Goal: Task Accomplishment & Management: Manage account settings

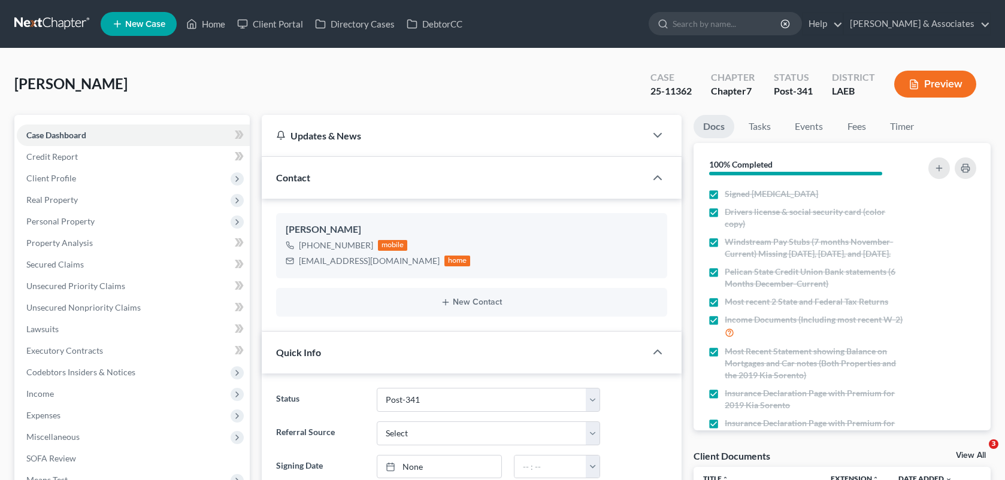
select select "19"
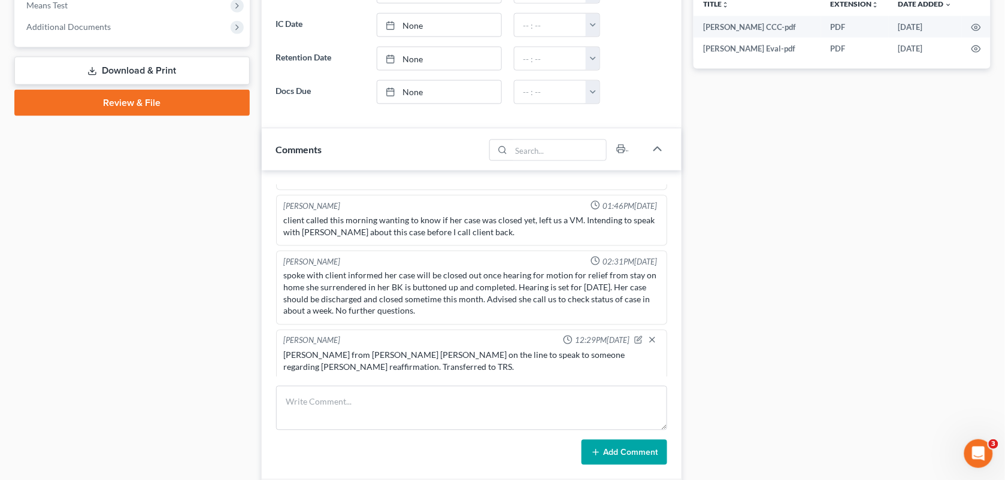
scroll to position [530, 0]
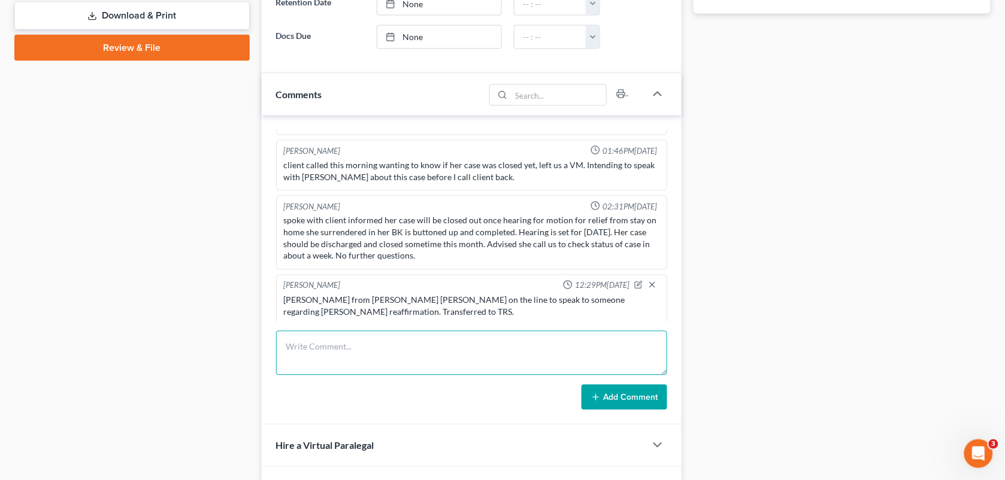
click at [358, 358] on textarea at bounding box center [472, 353] width 392 height 44
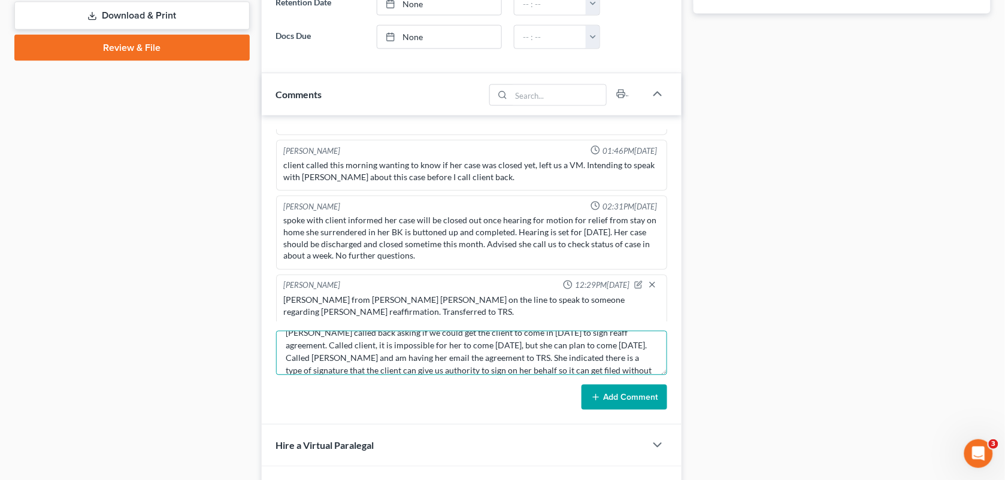
scroll to position [27, 0]
click at [555, 360] on textarea "[PERSON_NAME] called back asking if we could get the client to come in [DATE] t…" at bounding box center [472, 353] width 392 height 44
type textarea "[PERSON_NAME] called back asking if we could get the client to come in [DATE] t…"
click at [604, 410] on button "Add Comment" at bounding box center [625, 397] width 86 height 25
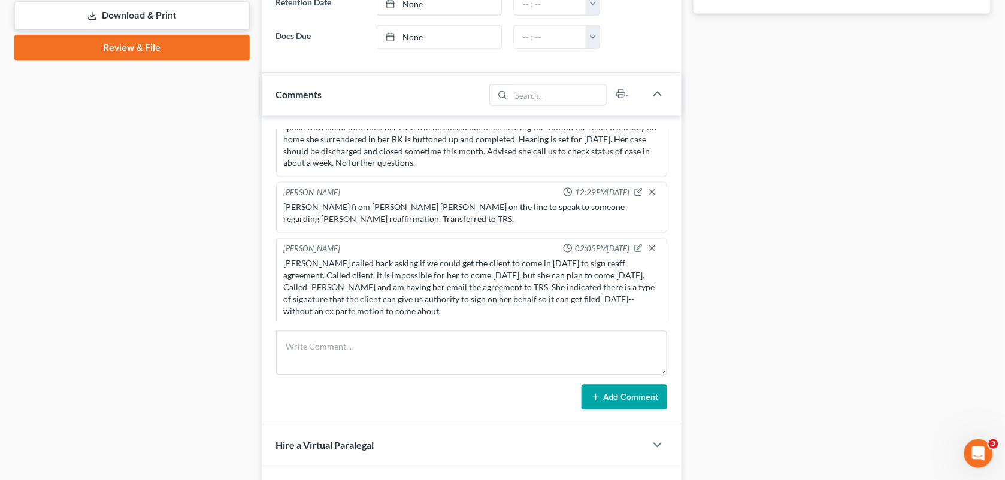
scroll to position [0, 0]
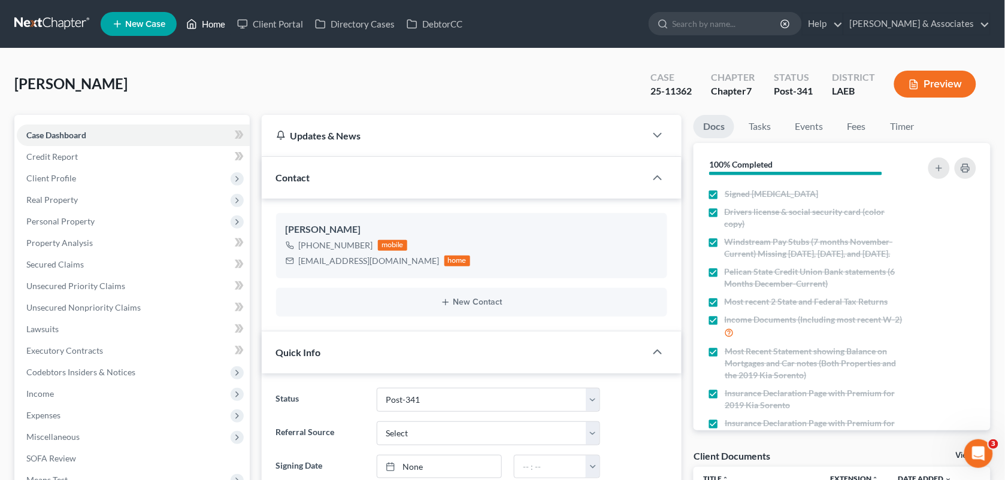
click at [202, 22] on link "Home" at bounding box center [205, 24] width 51 height 22
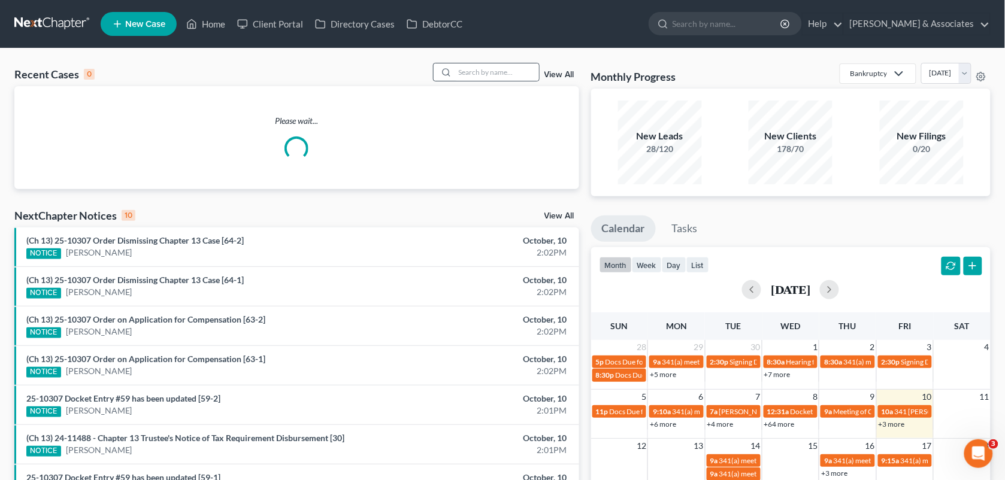
click at [482, 81] on div at bounding box center [486, 72] width 107 height 19
click at [481, 73] on input "search" at bounding box center [497, 71] width 84 height 17
type input "[PERSON_NAME]"
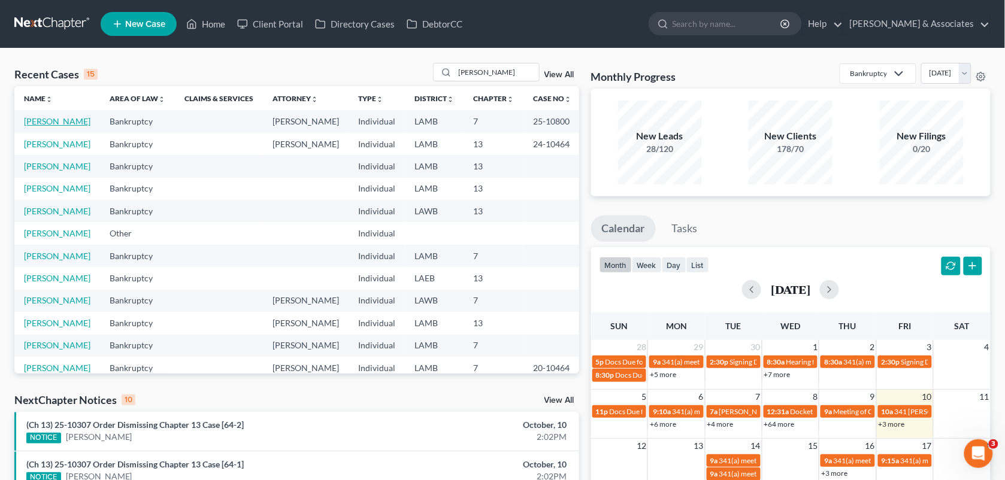
click at [46, 119] on link "[PERSON_NAME]" at bounding box center [57, 121] width 66 height 10
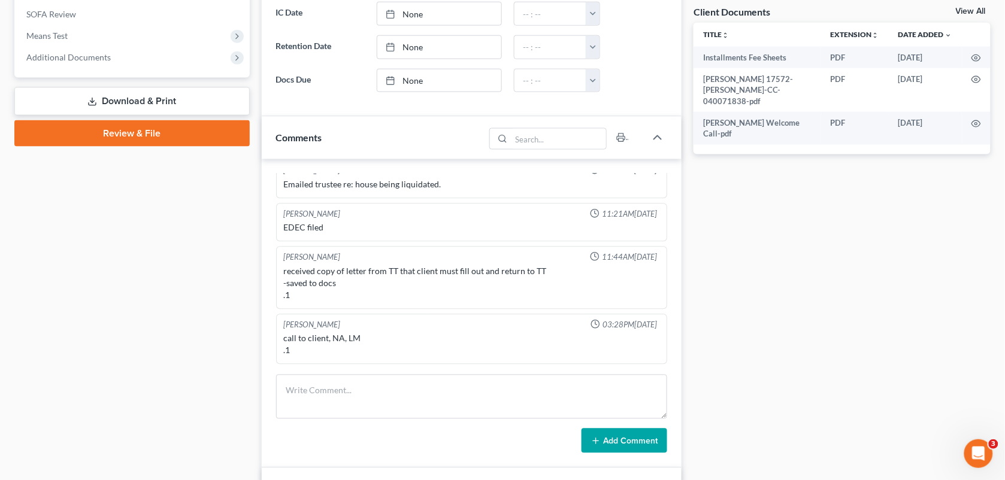
scroll to position [459, 0]
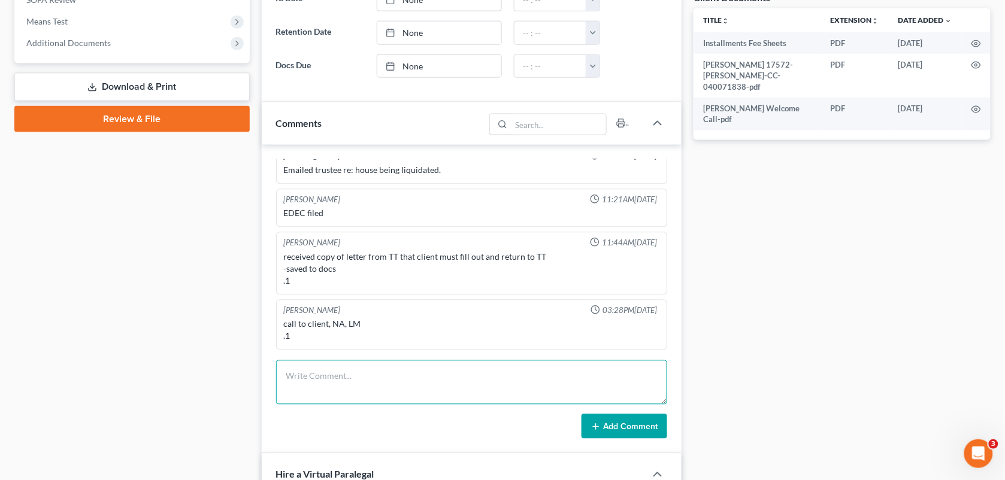
click at [401, 385] on textarea at bounding box center [472, 383] width 392 height 44
paste textarea "[PERSON_NAME] is calling in because he was supposed to get an email [DATE] conc…"
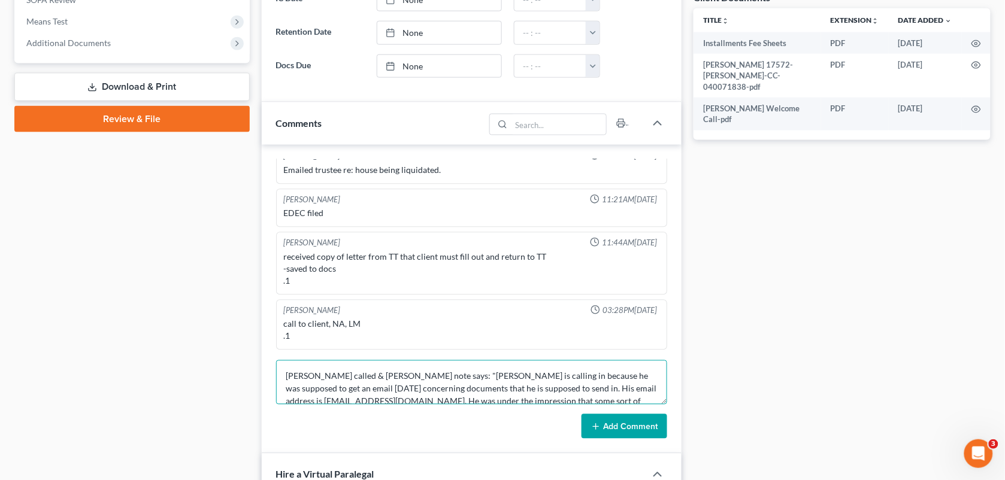
scroll to position [52, 0]
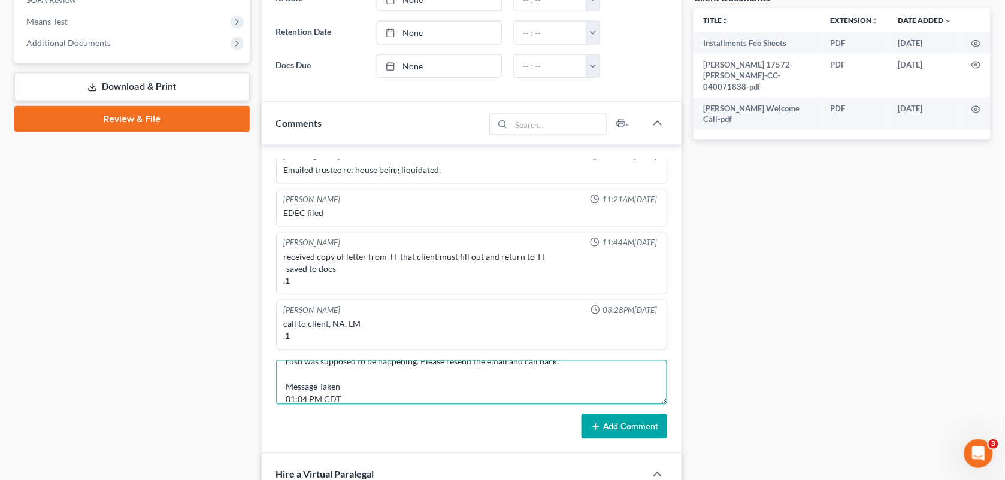
click at [340, 393] on textarea "[PERSON_NAME] called & [PERSON_NAME] note says: "[PERSON_NAME] is calling in be…" at bounding box center [472, 383] width 392 height 44
drag, startPoint x: 348, startPoint y: 391, endPoint x: 280, endPoint y: 379, distance: 69.3
click at [280, 379] on textarea "[PERSON_NAME] called & [PERSON_NAME] note says: "[PERSON_NAME] is calling in be…" at bounding box center [472, 383] width 392 height 44
drag, startPoint x: 343, startPoint y: 393, endPoint x: 283, endPoint y: 386, distance: 59.7
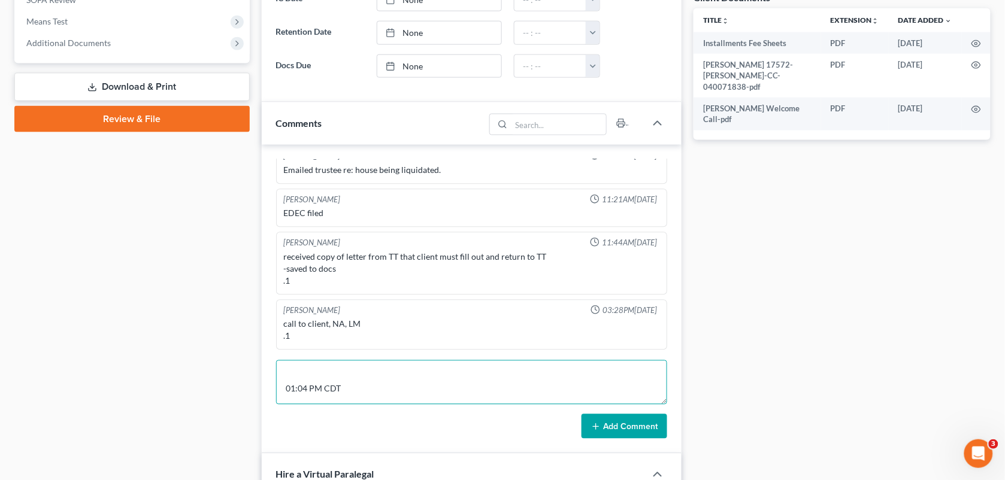
click at [283, 386] on textarea "[PERSON_NAME] called & [PERSON_NAME] note says: "[PERSON_NAME] is calling in be…" at bounding box center [472, 383] width 392 height 44
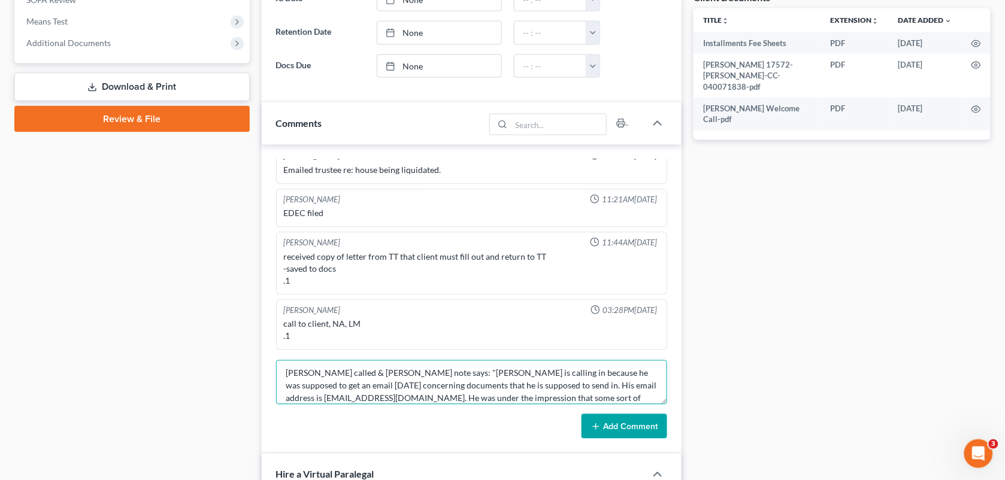
scroll to position [0, 0]
click at [333, 375] on textarea "[PERSON_NAME] called & [PERSON_NAME] note says: "[PERSON_NAME] is calling in be…" at bounding box center [472, 383] width 392 height 44
paste textarea "01:04 PM CDT"
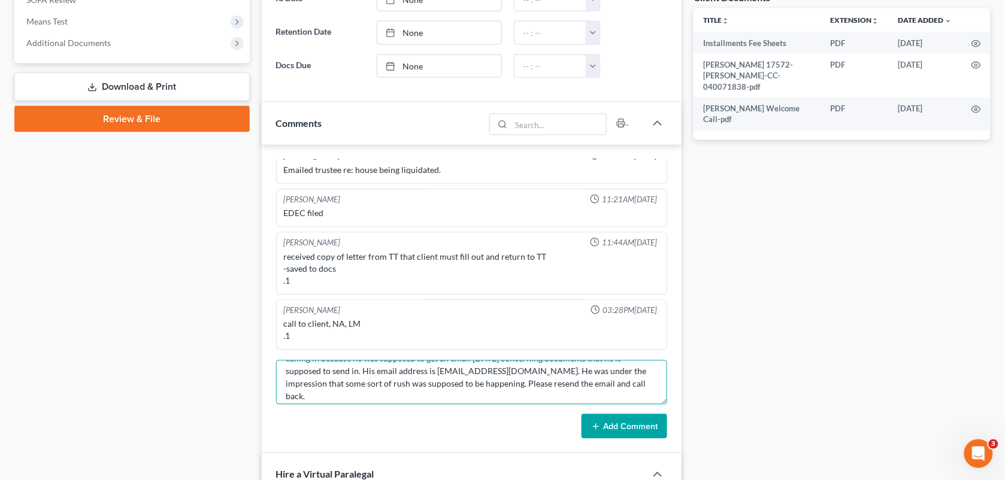
click at [482, 387] on textarea "[PERSON_NAME] called @ 01:04 PM CDT & [PERSON_NAME] note says: "[PERSON_NAME] i…" at bounding box center [472, 383] width 392 height 44
type textarea "[PERSON_NAME] called @ 01:04 PM CDT & [PERSON_NAME] note says: "[PERSON_NAME] i…"
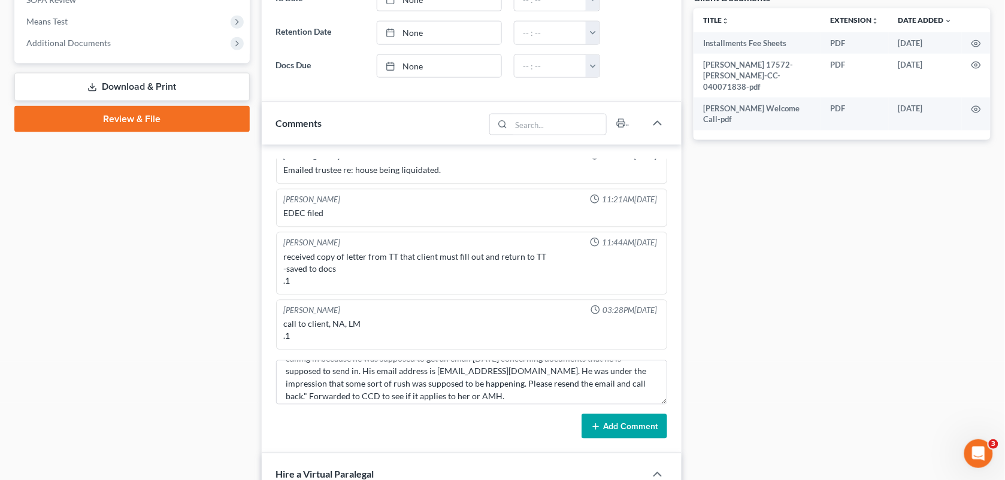
click at [645, 426] on button "Add Comment" at bounding box center [625, 426] width 86 height 25
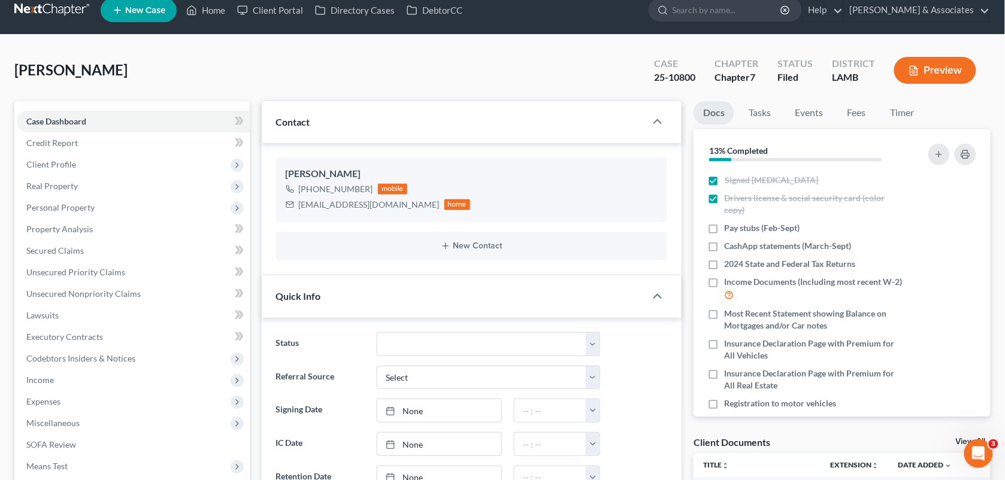
scroll to position [6, 0]
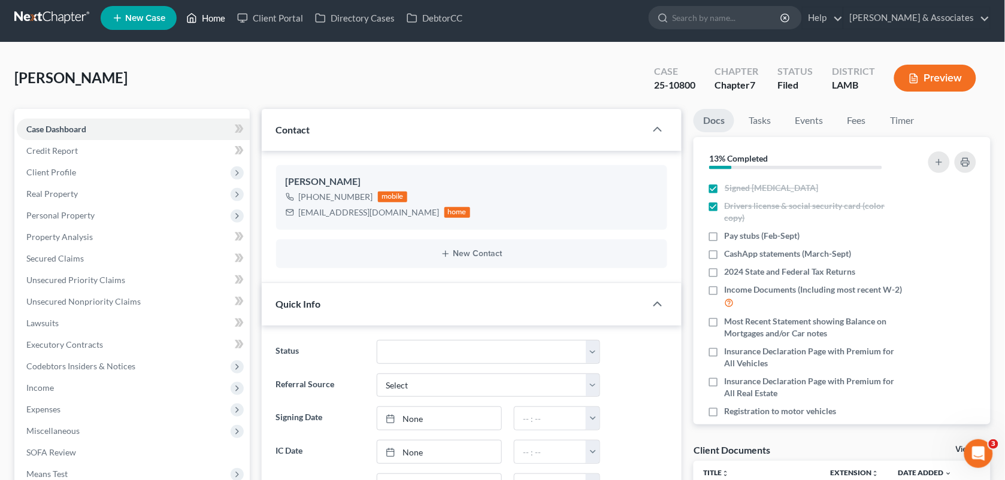
click at [214, 25] on link "Home" at bounding box center [205, 18] width 51 height 22
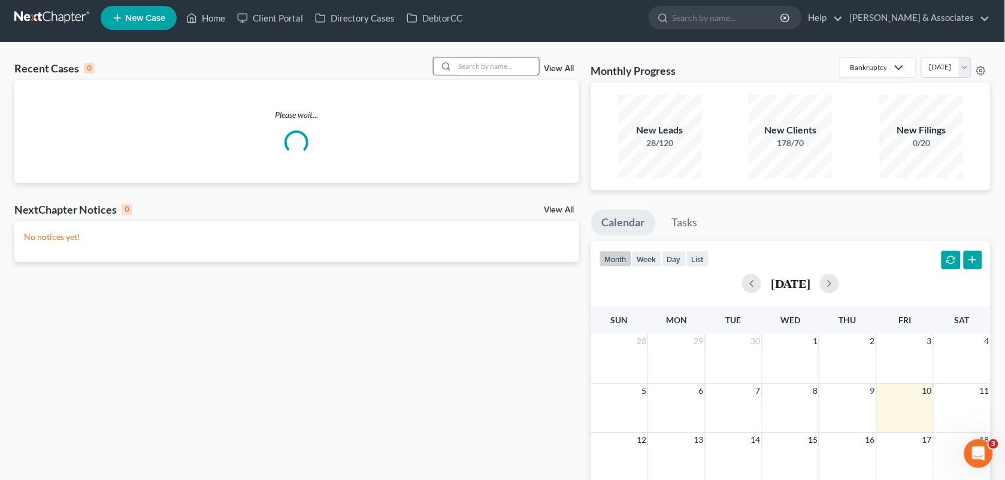
click at [477, 73] on input "search" at bounding box center [497, 65] width 84 height 17
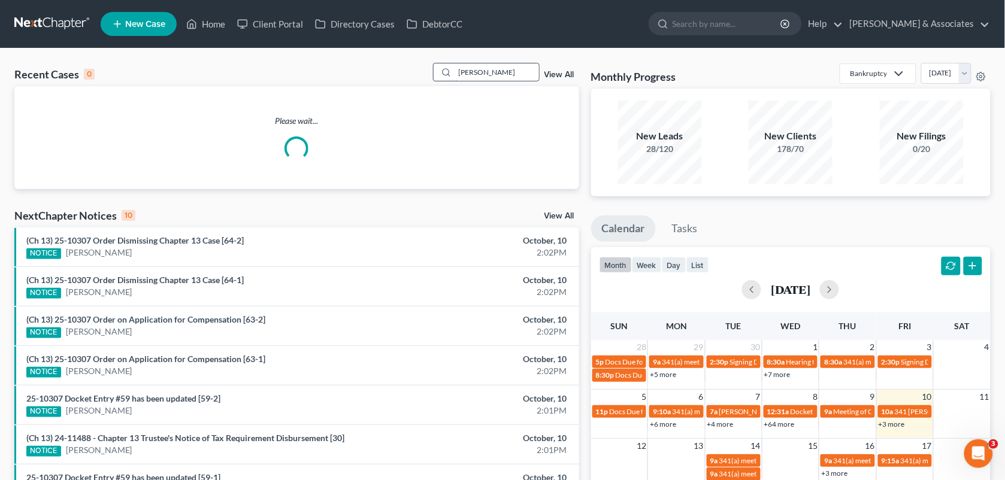
type input "[PERSON_NAME]"
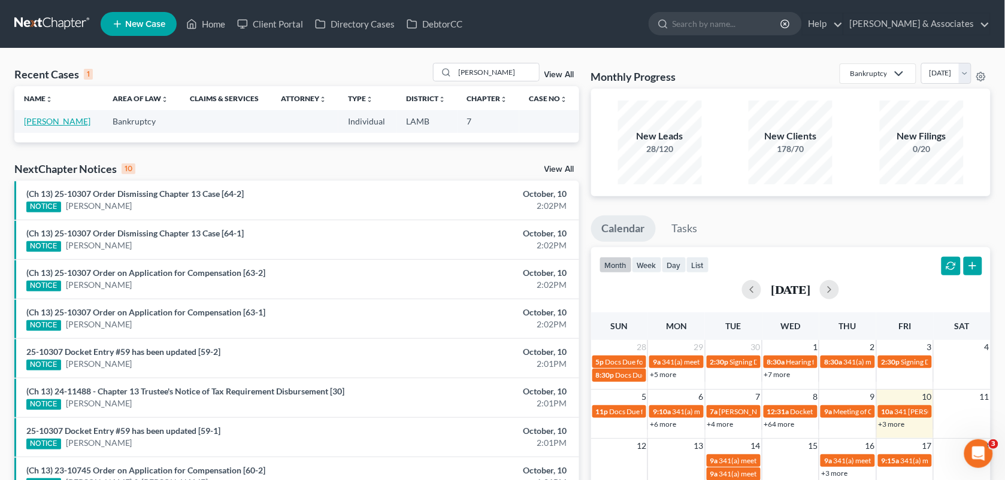
click at [71, 123] on link "[PERSON_NAME]" at bounding box center [57, 121] width 66 height 10
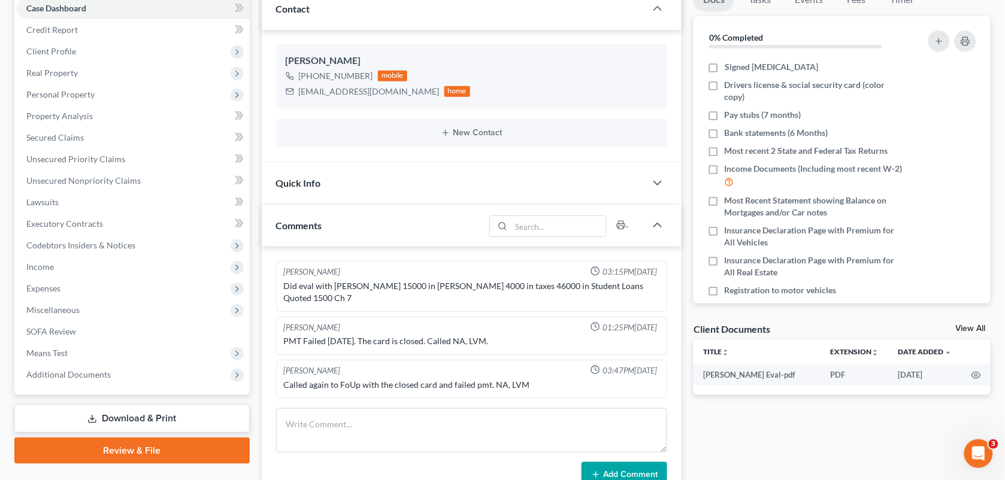
scroll to position [148, 0]
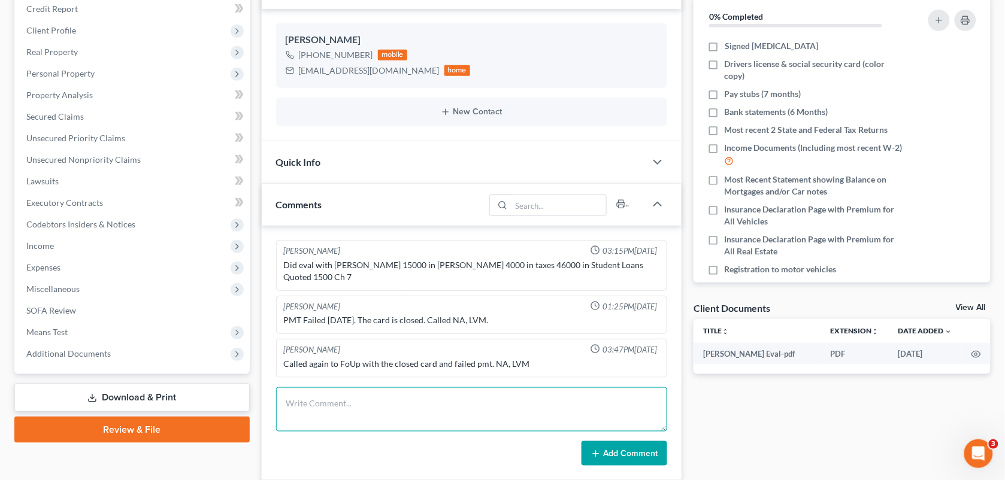
click at [453, 404] on textarea at bounding box center [472, 409] width 392 height 44
click at [372, 19] on div "[PERSON_NAME] [PHONE_NUMBER] mobile [EMAIL_ADDRESS][DOMAIN_NAME] home New Conta…" at bounding box center [472, 75] width 420 height 132
click at [470, 402] on textarea at bounding box center [472, 409] width 392 height 44
click at [388, 387] on textarea "Failed payments on both 9/26" at bounding box center [472, 409] width 392 height 44
click at [406, 390] on textarea "Failed payments on both 9/26" at bounding box center [472, 409] width 392 height 44
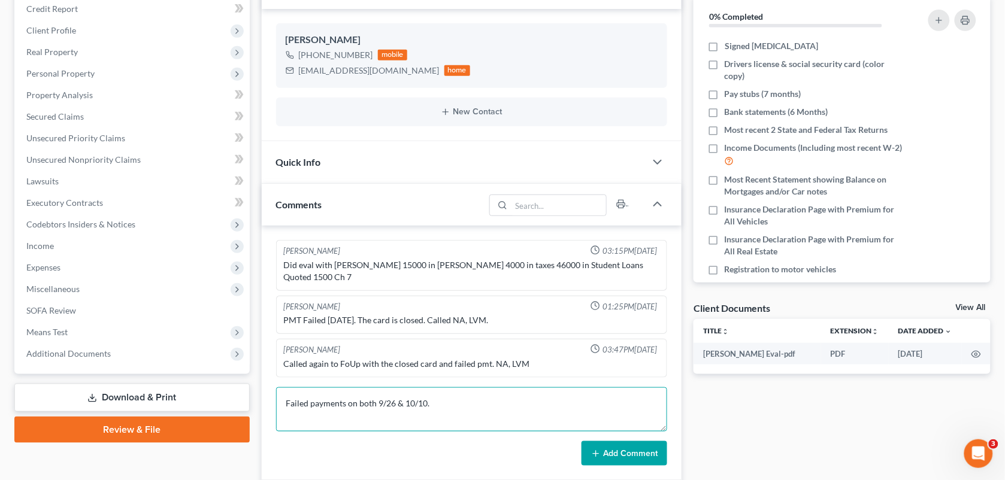
type textarea "Failed payments on both 9/26 & 10/10."
click at [617, 452] on button "Add Comment" at bounding box center [625, 453] width 86 height 25
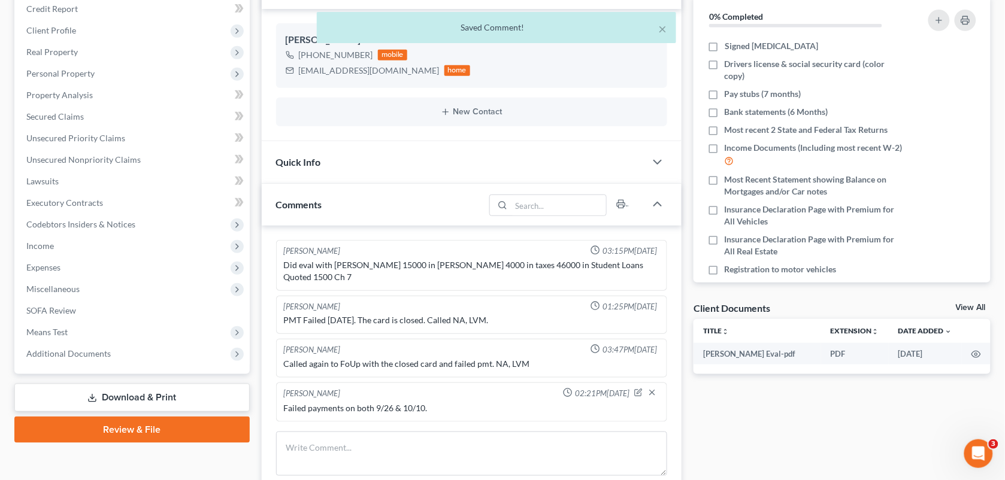
scroll to position [0, 0]
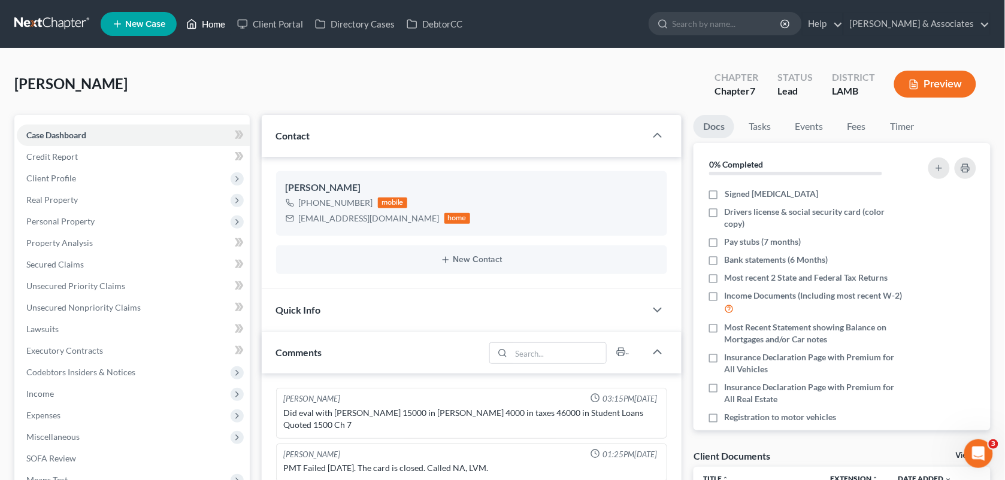
click at [207, 29] on div "Home New Case Client Portal Directory Cases DebtorCC [PERSON_NAME] & Associates…" at bounding box center [502, 444] width 1005 height 888
click at [202, 28] on link "Home" at bounding box center [205, 24] width 51 height 22
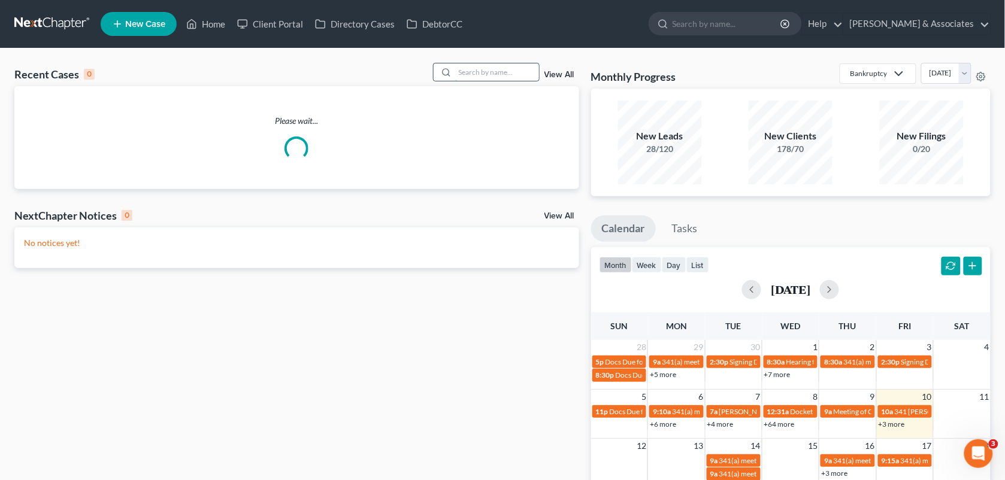
click at [475, 74] on input "search" at bounding box center [497, 71] width 84 height 17
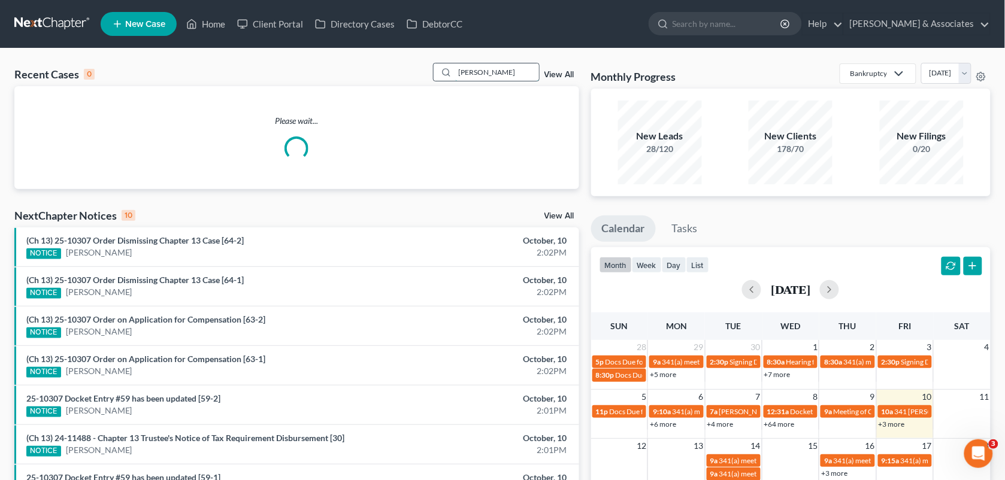
type input "[PERSON_NAME]"
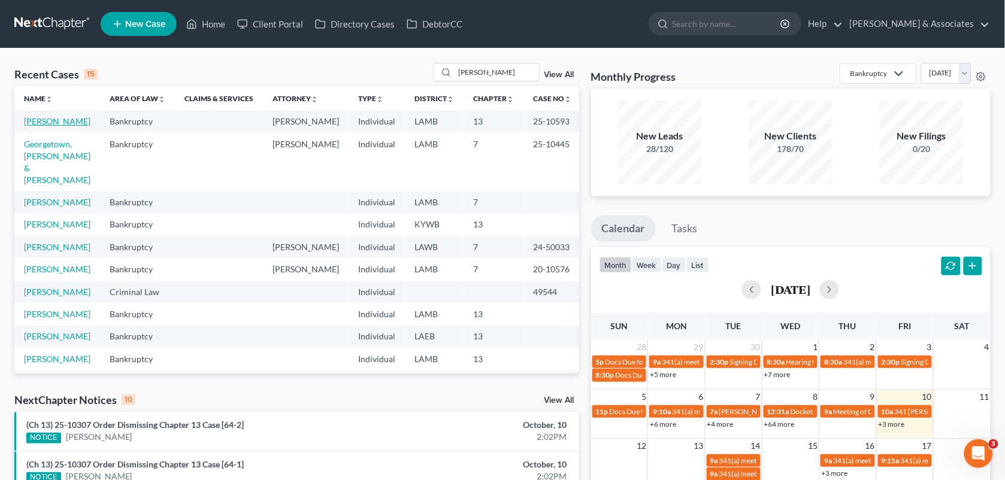
click at [72, 122] on link "[PERSON_NAME]" at bounding box center [57, 121] width 66 height 10
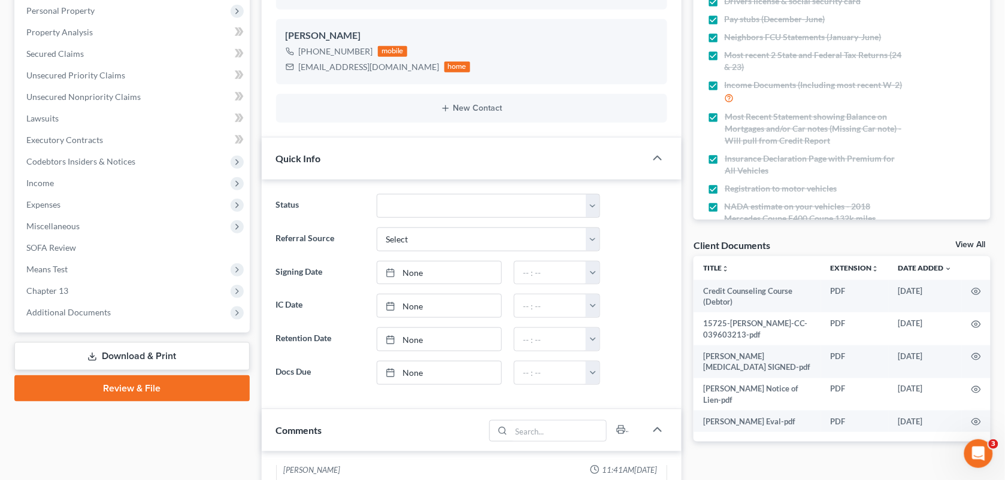
scroll to position [219, 0]
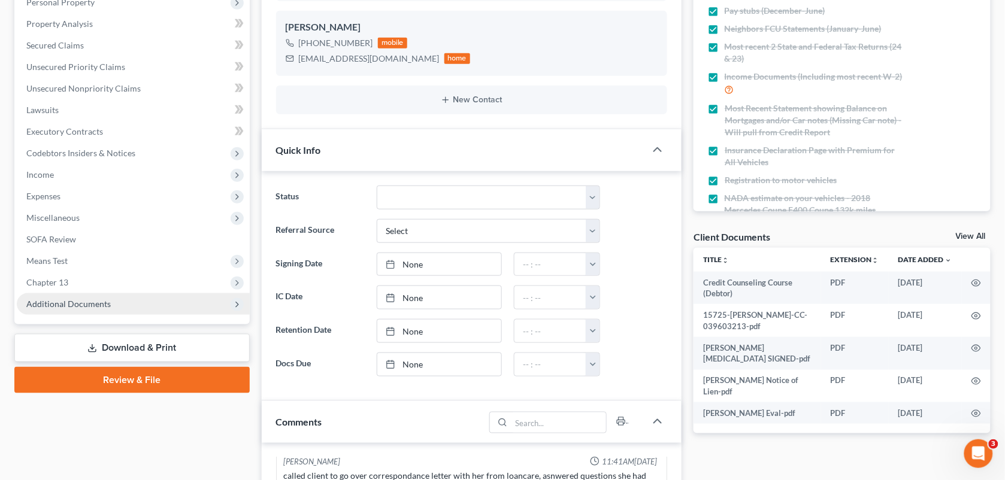
click at [131, 302] on span "Additional Documents" at bounding box center [133, 304] width 233 height 22
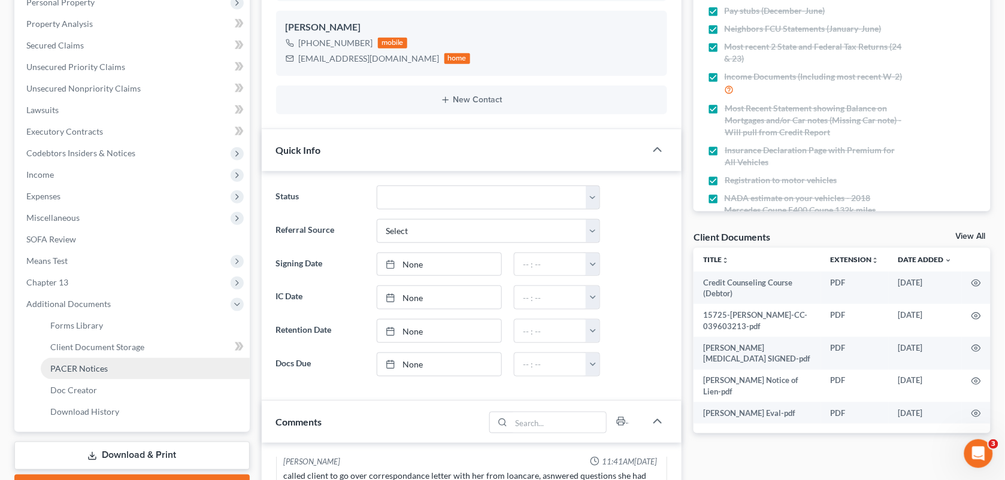
click at [117, 366] on link "PACER Notices" at bounding box center [145, 369] width 209 height 22
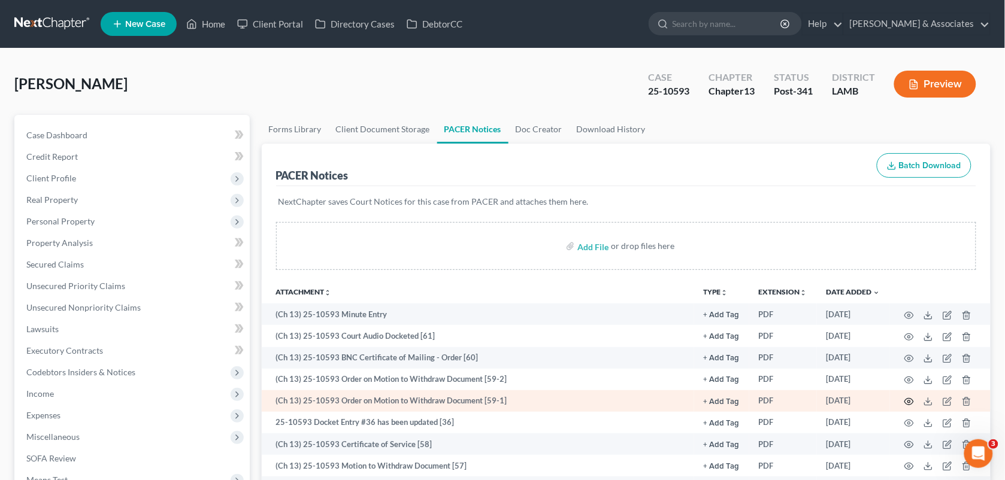
click at [912, 405] on icon "button" at bounding box center [909, 402] width 10 height 10
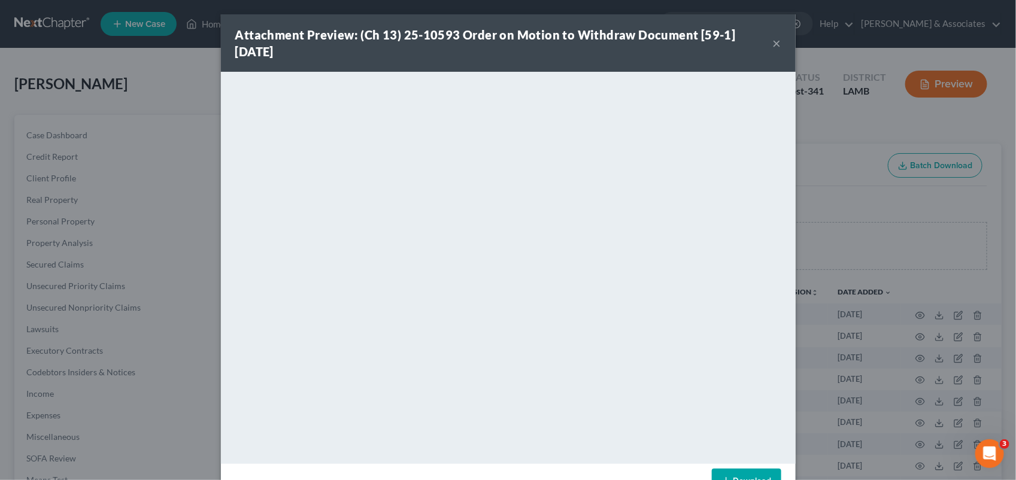
click at [773, 46] on button "×" at bounding box center [777, 43] width 8 height 14
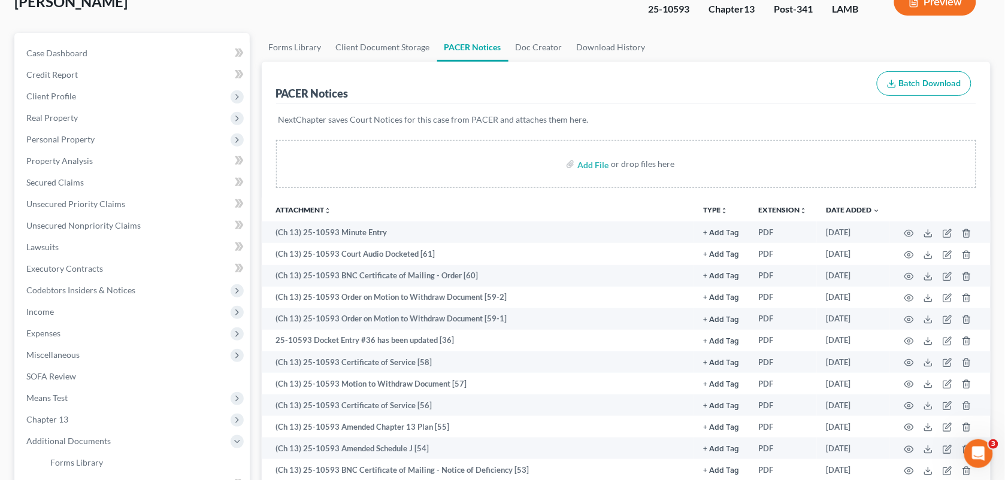
scroll to position [134, 0]
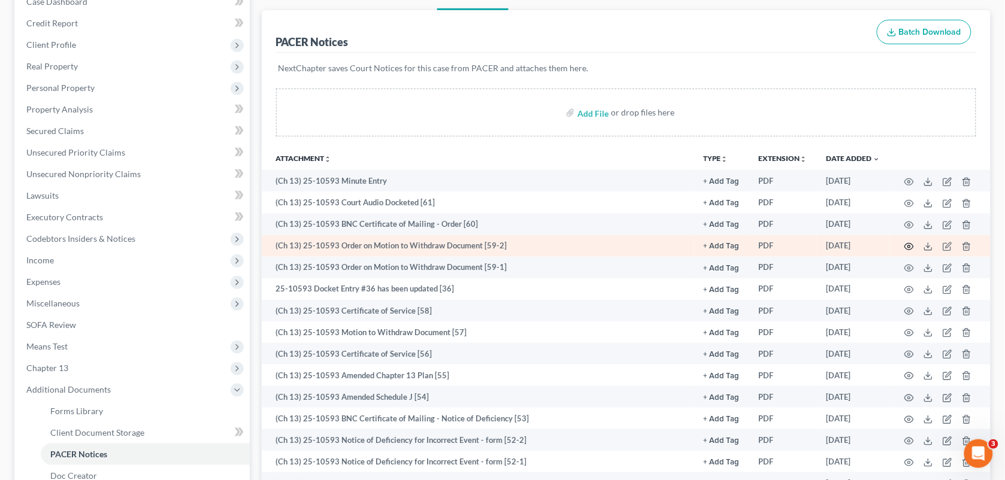
click at [912, 242] on icon "button" at bounding box center [909, 247] width 10 height 10
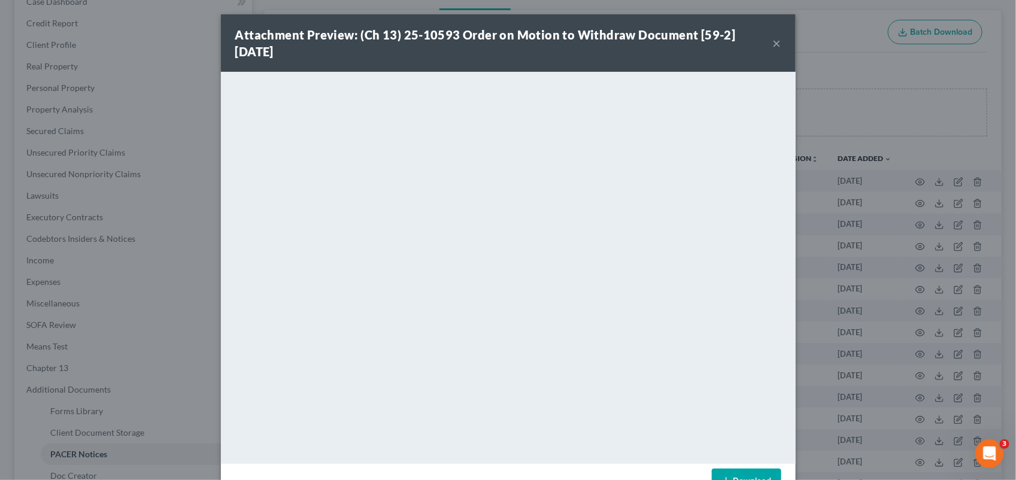
click at [773, 43] on button "×" at bounding box center [777, 43] width 8 height 14
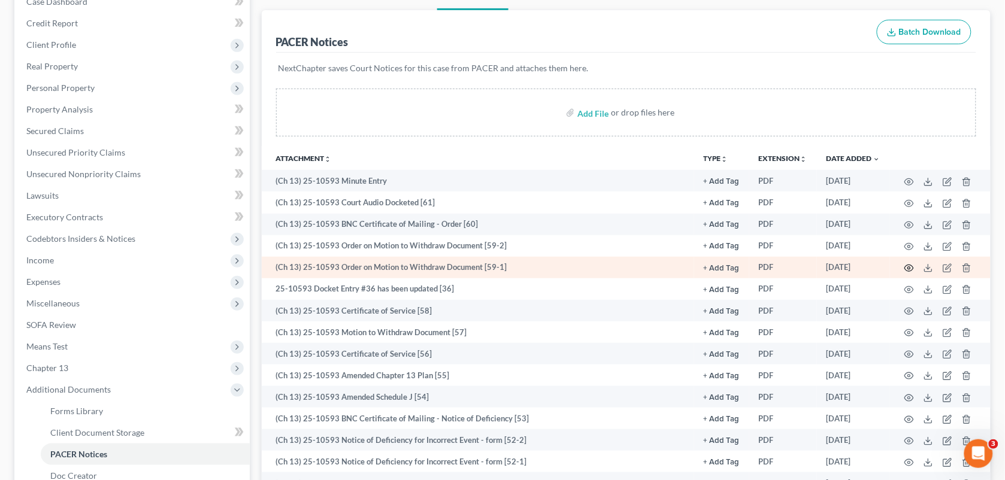
click at [910, 267] on circle "button" at bounding box center [909, 268] width 2 height 2
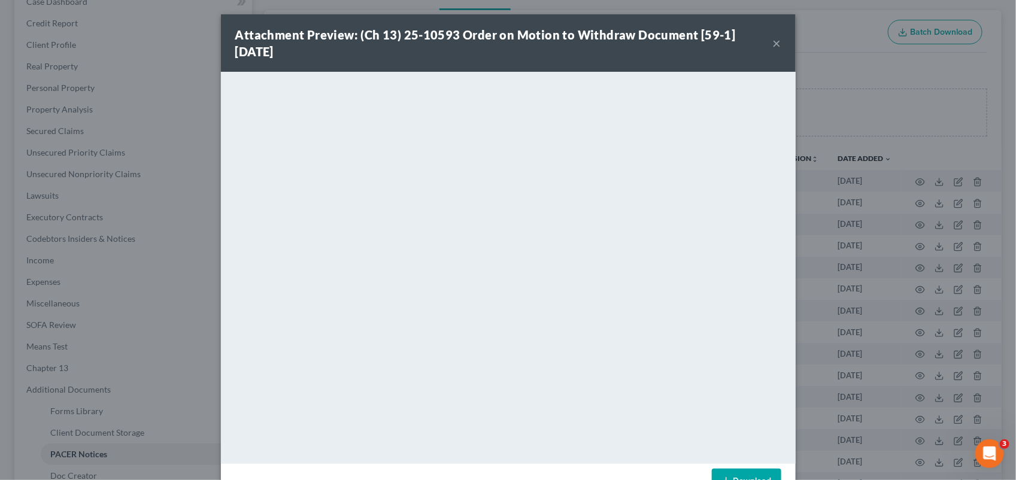
click at [434, 52] on div "Attachment Preview: (Ch 13) 25-10593 Order on Motion to Withdraw Document [59-1…" at bounding box center [504, 43] width 538 height 34
click at [773, 46] on button "×" at bounding box center [777, 43] width 8 height 14
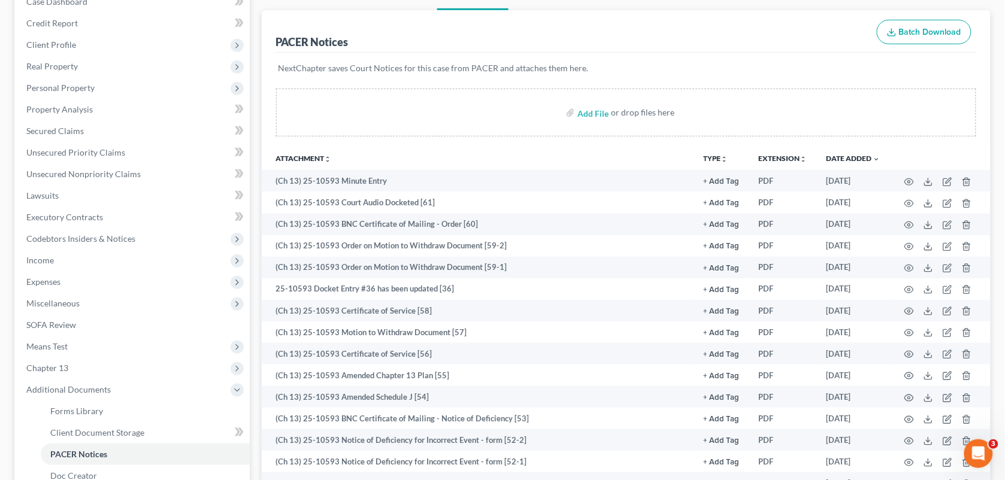
scroll to position [0, 0]
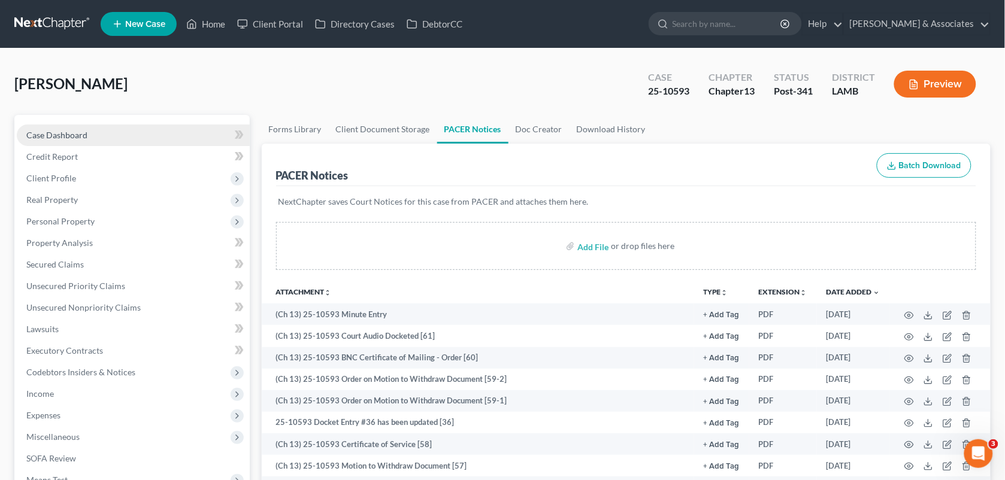
click at [50, 130] on span "Case Dashboard" at bounding box center [56, 135] width 61 height 10
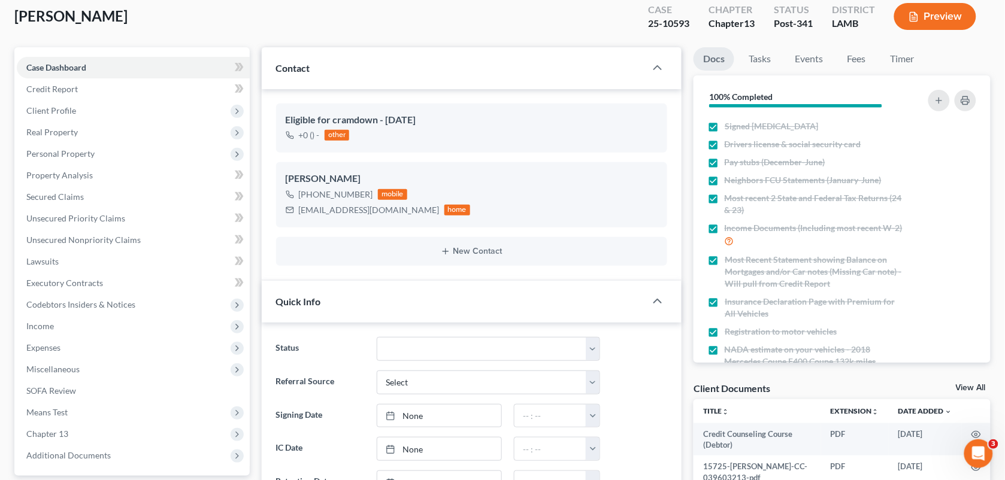
scroll to position [52, 0]
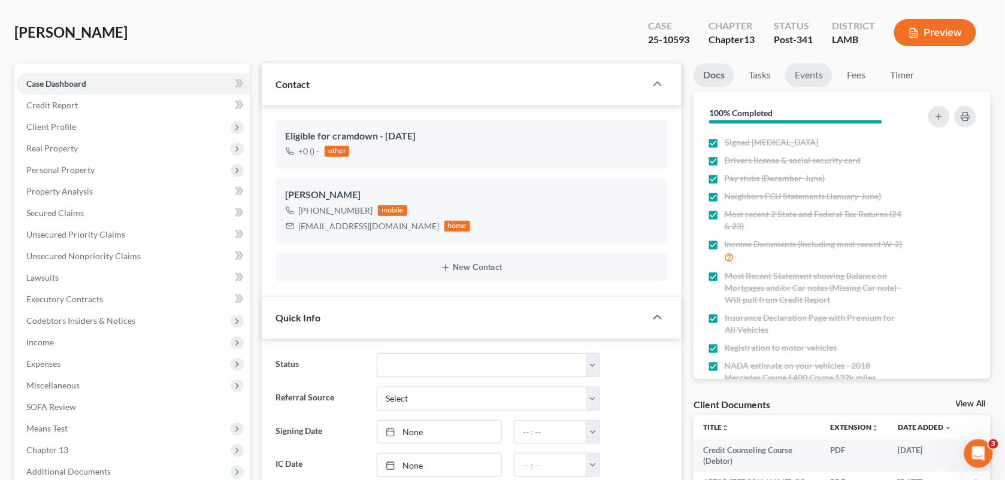
click at [823, 75] on link "Events" at bounding box center [808, 74] width 47 height 23
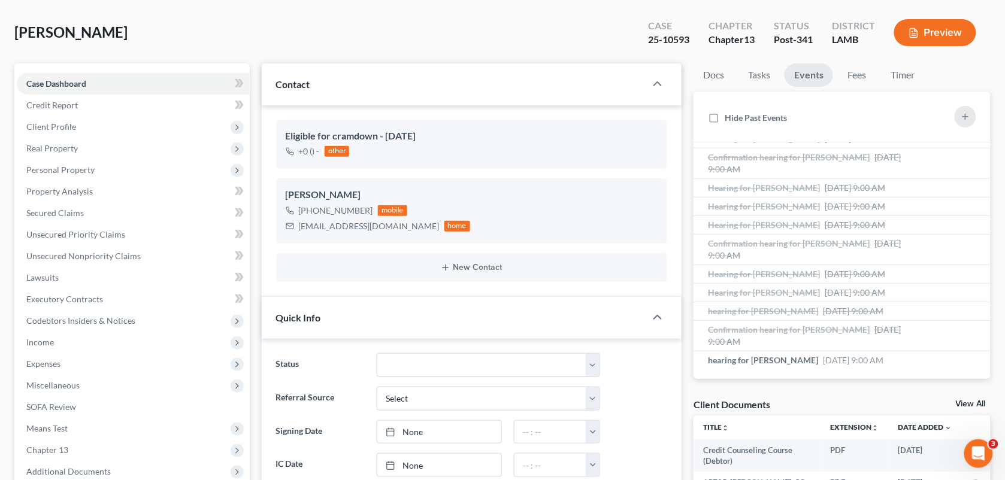
scroll to position [405, 0]
click at [842, 355] on span "[DATE] 9:00 AM" at bounding box center [853, 360] width 60 height 10
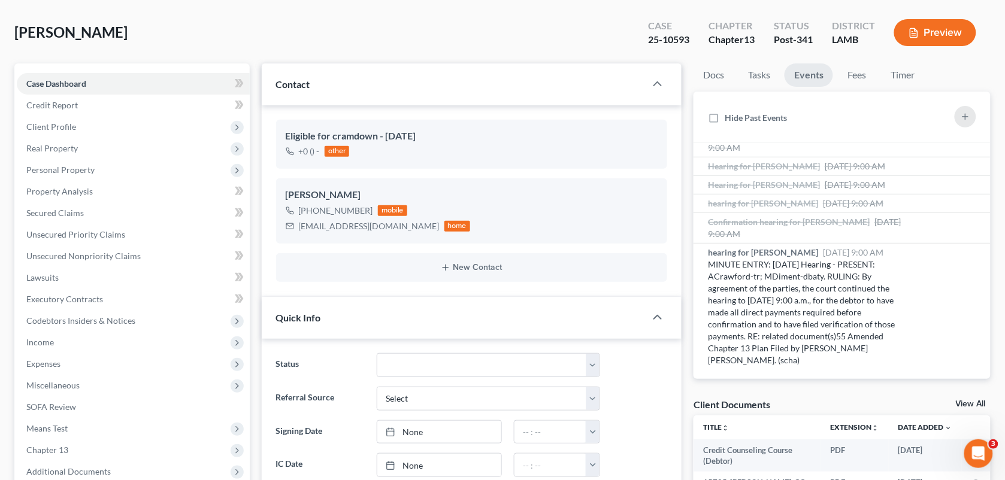
scroll to position [513, 0]
click at [801, 217] on span "Confirmation hearing for [PERSON_NAME]" at bounding box center [789, 222] width 162 height 10
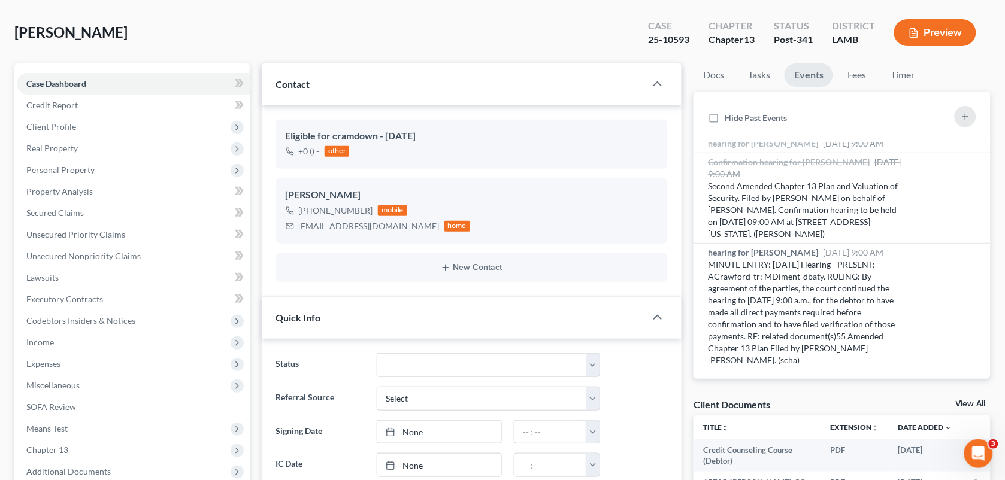
scroll to position [516, 0]
click at [823, 149] on span "[DATE] 9:00 AM" at bounding box center [853, 143] width 60 height 10
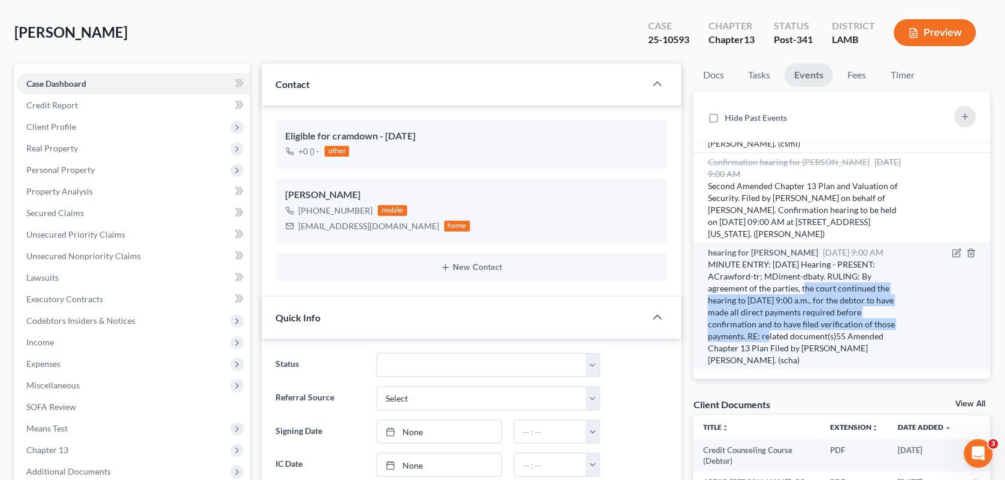
drag, startPoint x: 800, startPoint y: 290, endPoint x: 746, endPoint y: 333, distance: 68.7
click at [746, 333] on div "MINUTE ENTRY: [DATE] Hearing - PRESENT: ACrawford-tr; MDiment-dbaty. RULING: By…" at bounding box center [807, 313] width 198 height 108
copy div "the court continued the hearing to [DATE] 9:00 a.m., for the debtor to have mad…"
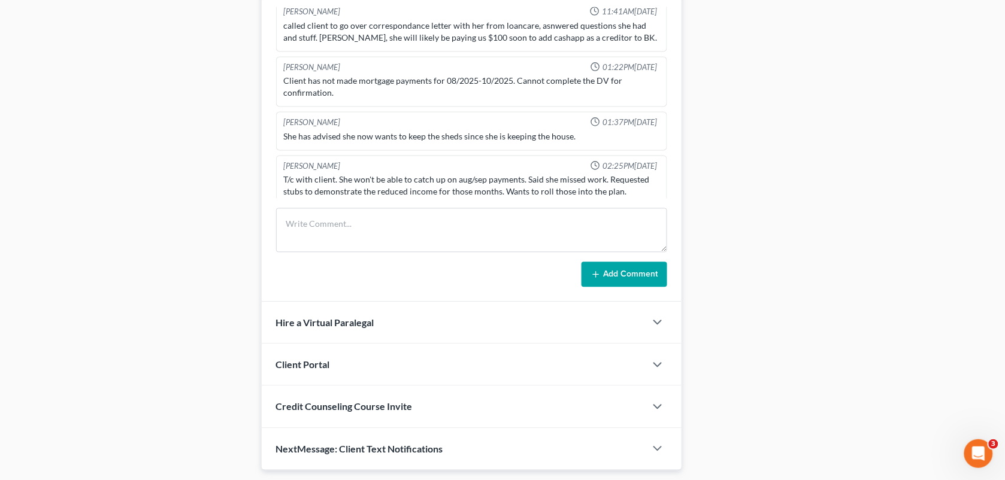
scroll to position [676, 0]
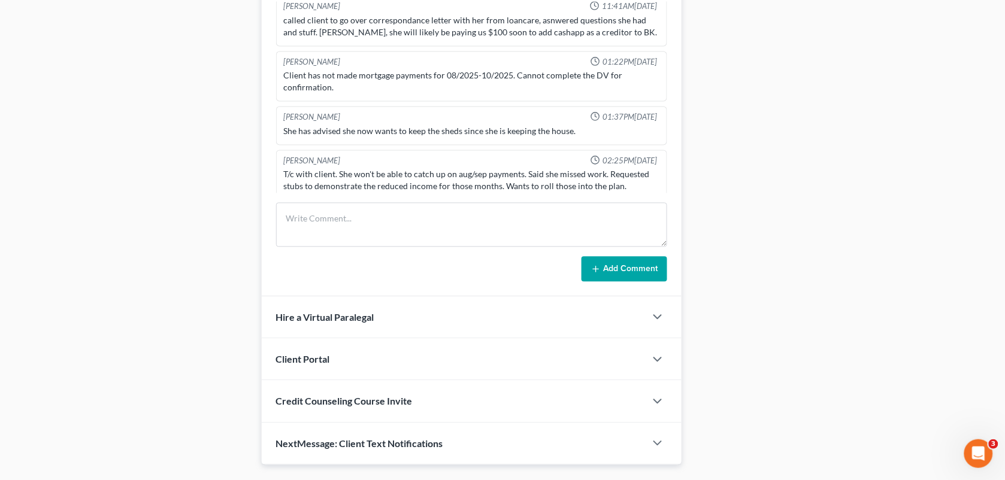
click at [380, 252] on form "Add Comment" at bounding box center [472, 241] width 392 height 79
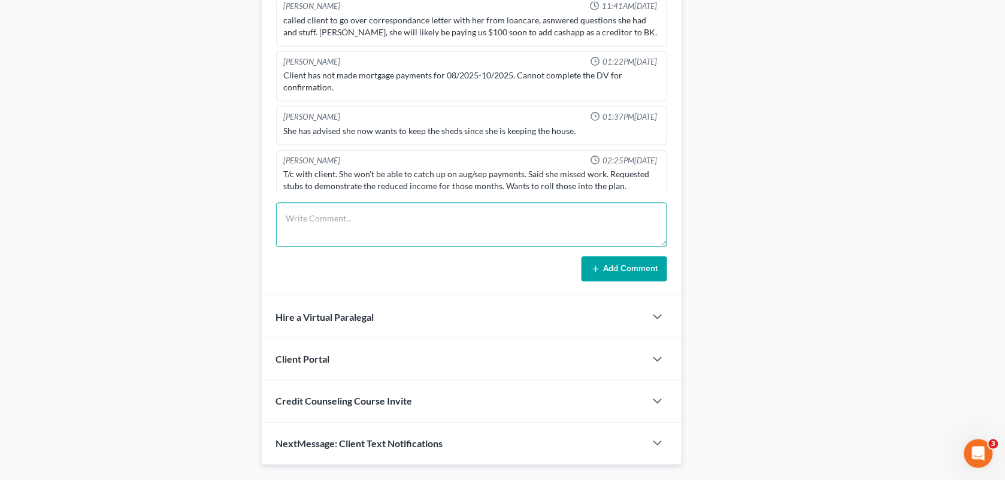
click at [377, 243] on textarea at bounding box center [472, 224] width 392 height 44
click at [371, 217] on textarea at bounding box center [472, 224] width 392 height 44
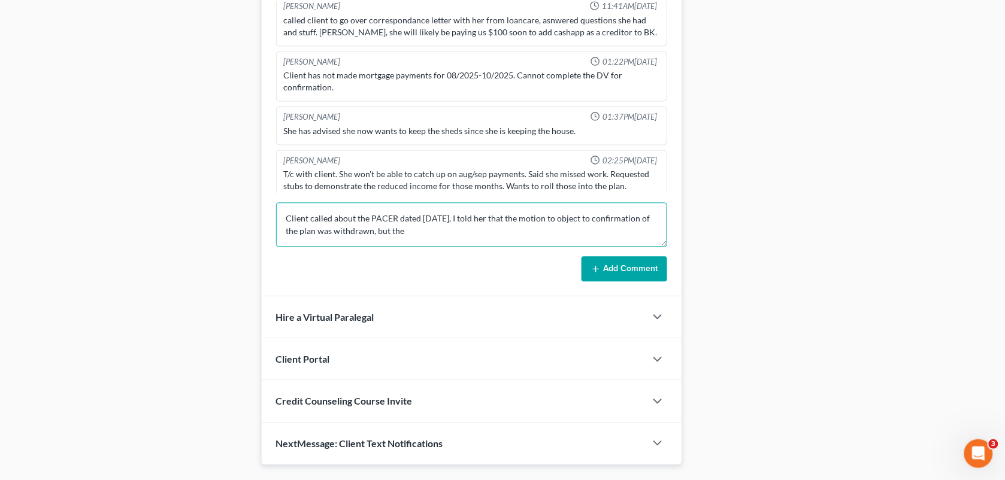
paste textarea "the court continued the hearing to [DATE] 9:00 a.m., for the debtor to have mad…"
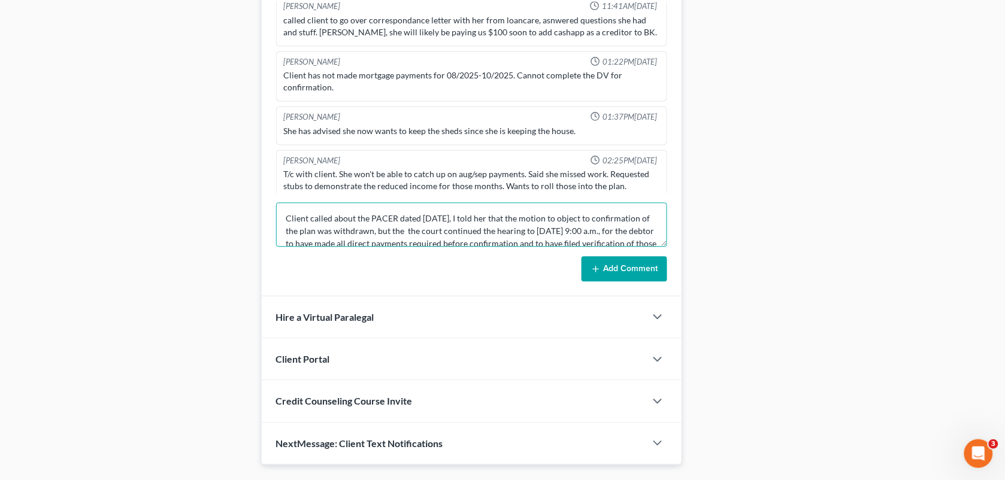
scroll to position [14, 0]
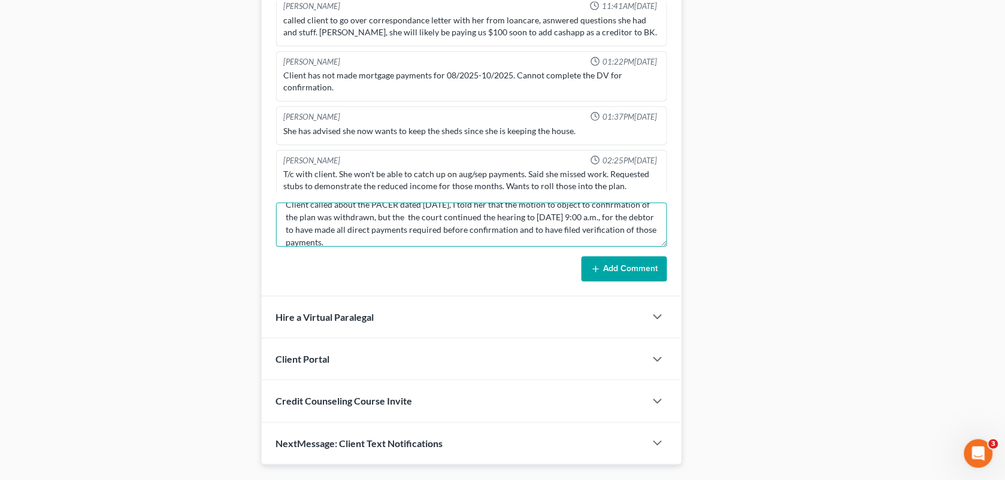
click at [431, 219] on textarea "Client called about the PACER dated [DATE], I told her that the motion to objec…" at bounding box center [472, 224] width 392 height 44
click at [370, 243] on textarea "Client called about the PACER dated [DATE], I told her that the motion to objec…" at bounding box center [472, 224] width 392 height 44
type textarea "Client called about the PACER dated [DATE], I told her that the motion to objec…"
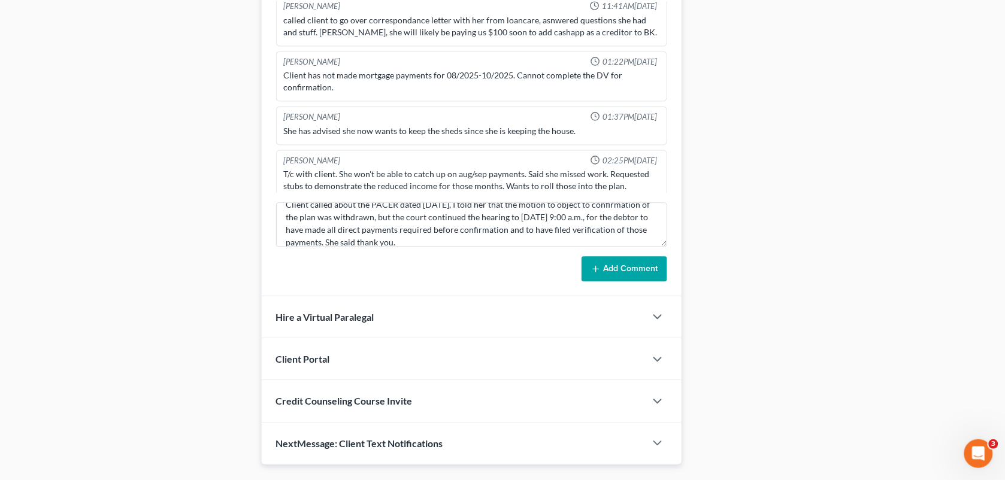
click at [614, 256] on form "Client called about the PACER dated [DATE], I told her that the motion to objec…" at bounding box center [472, 241] width 392 height 79
click at [614, 265] on button "Add Comment" at bounding box center [625, 268] width 86 height 25
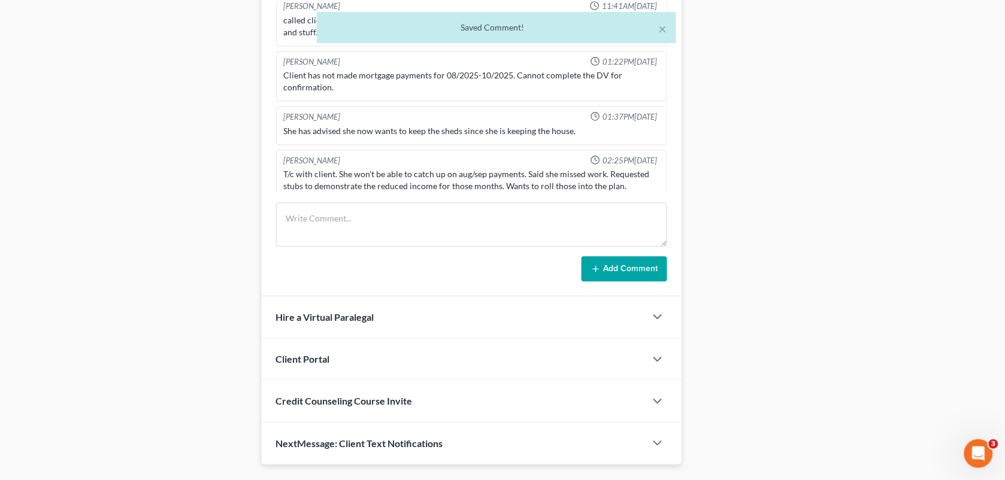
scroll to position [5098, 0]
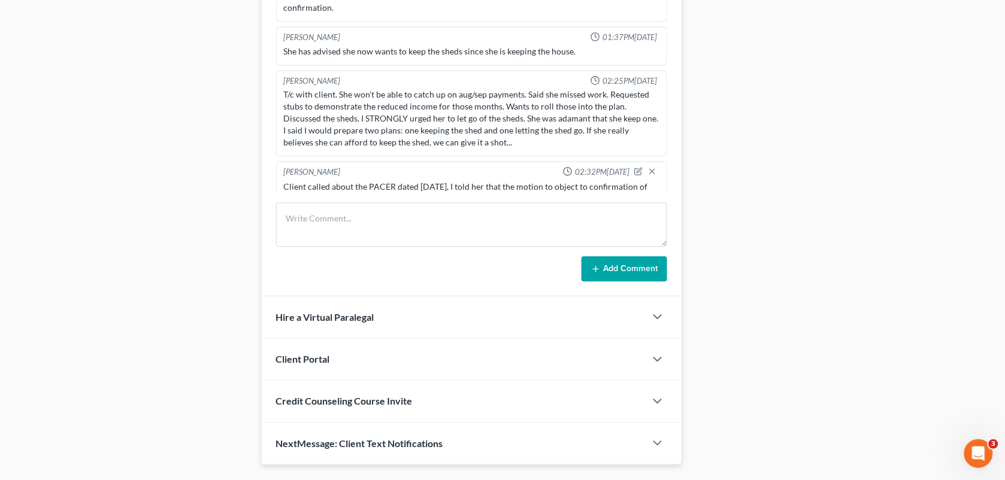
drag, startPoint x: 819, startPoint y: 220, endPoint x: 447, endPoint y: 7, distance: 427.9
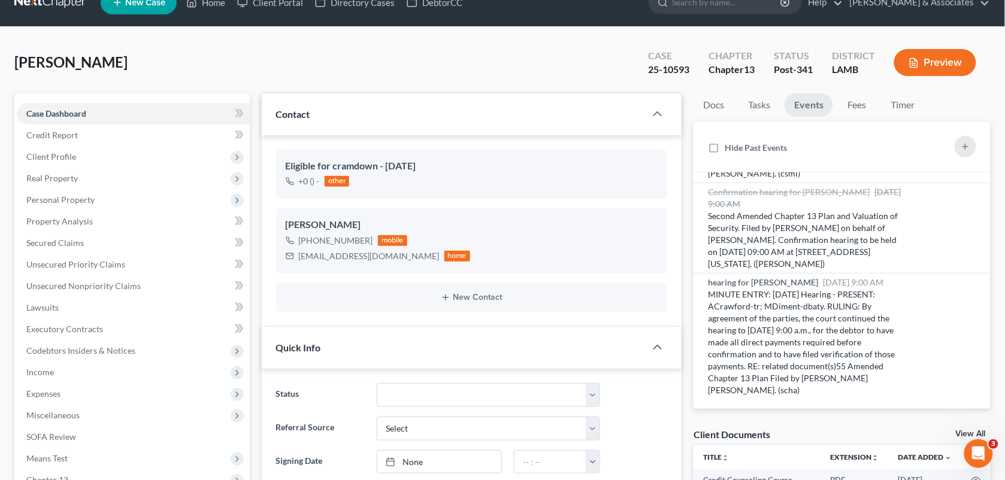
scroll to position [0, 0]
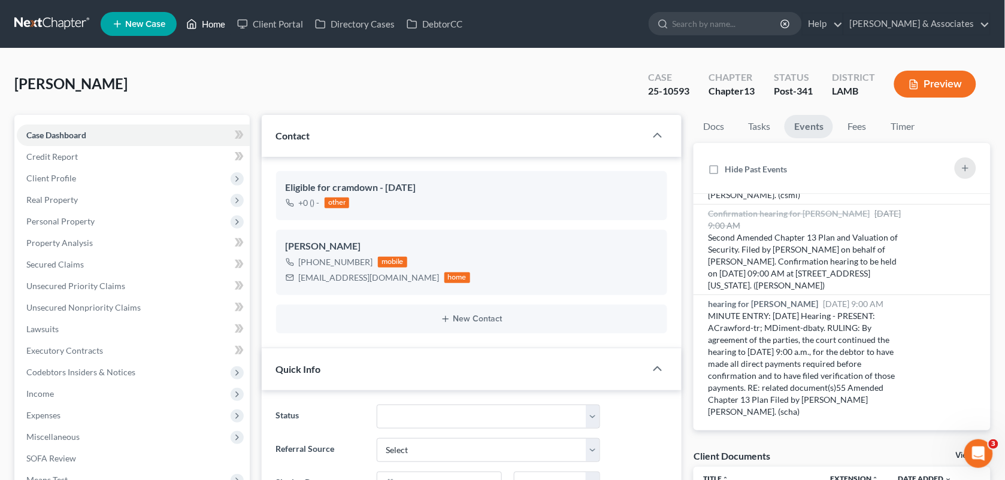
click at [193, 26] on polyline at bounding box center [191, 26] width 3 height 5
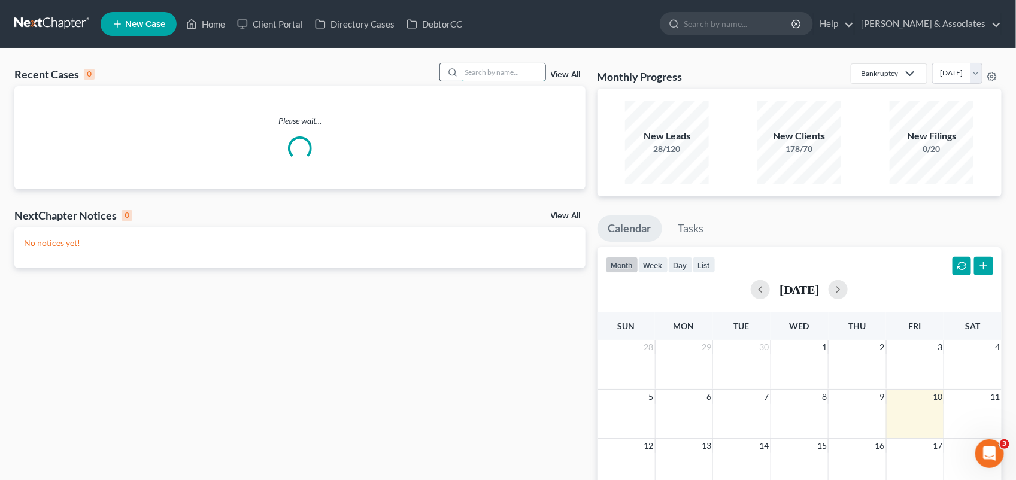
click at [471, 72] on input "search" at bounding box center [504, 71] width 84 height 17
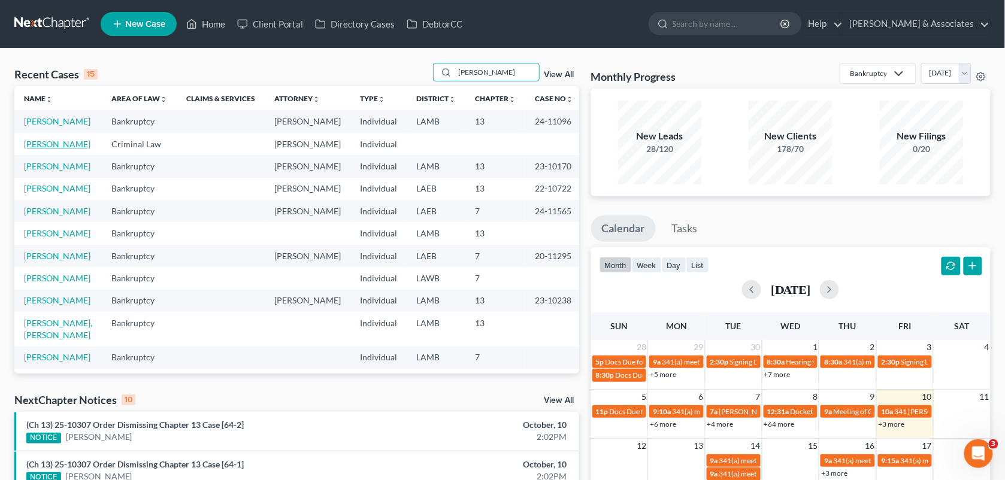
type input "[PERSON_NAME]"
click at [54, 149] on link "[PERSON_NAME]" at bounding box center [57, 144] width 66 height 10
select select "13"
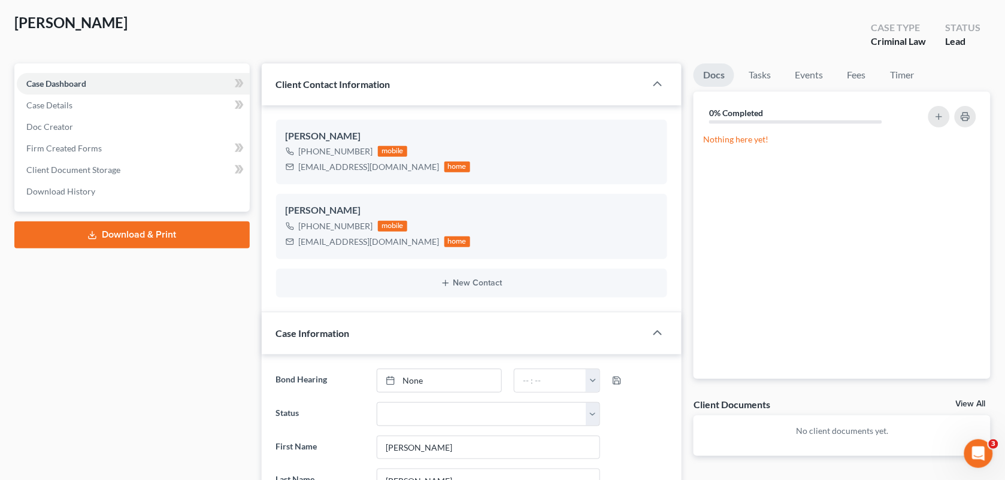
scroll to position [10, 0]
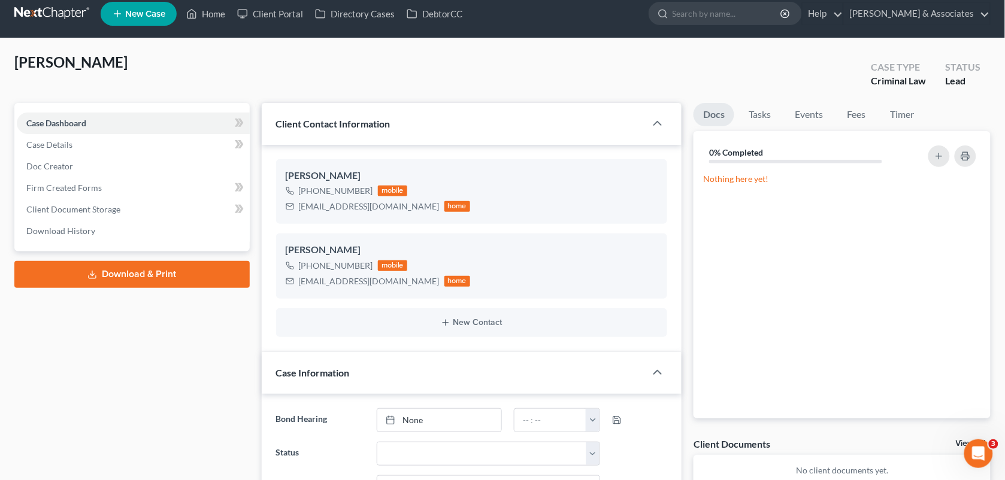
click at [576, 53] on div "[PERSON_NAME] Upgraded Case Type Criminal Law Status Lead" at bounding box center [502, 78] width 976 height 50
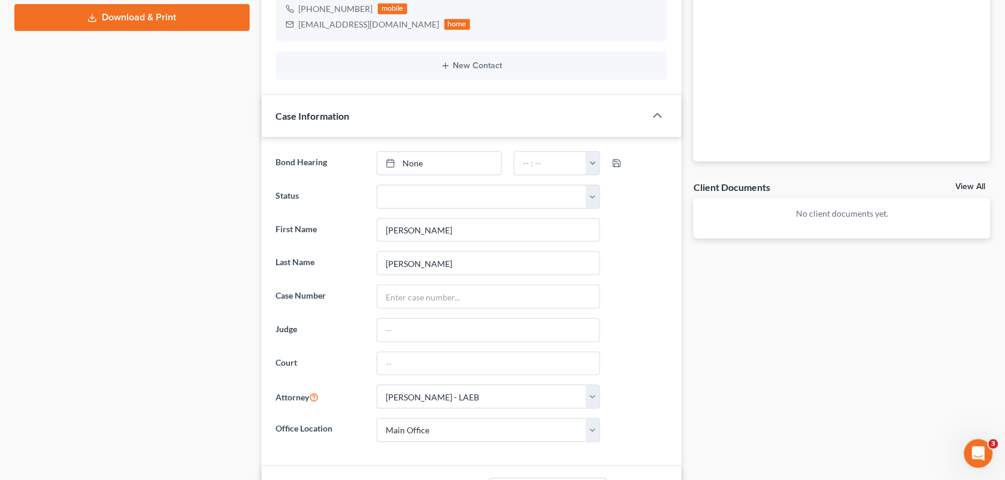
scroll to position [531, 0]
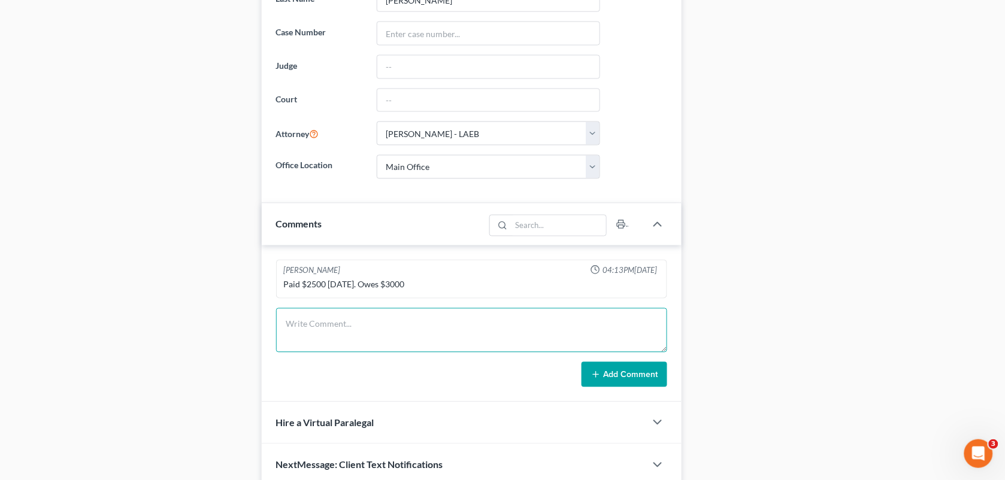
click at [504, 342] on textarea at bounding box center [472, 330] width 392 height 44
paste textarea "[PERSON_NAME] is on the phone asking for a reimbursement for the [MEDICAL_DATA]…"
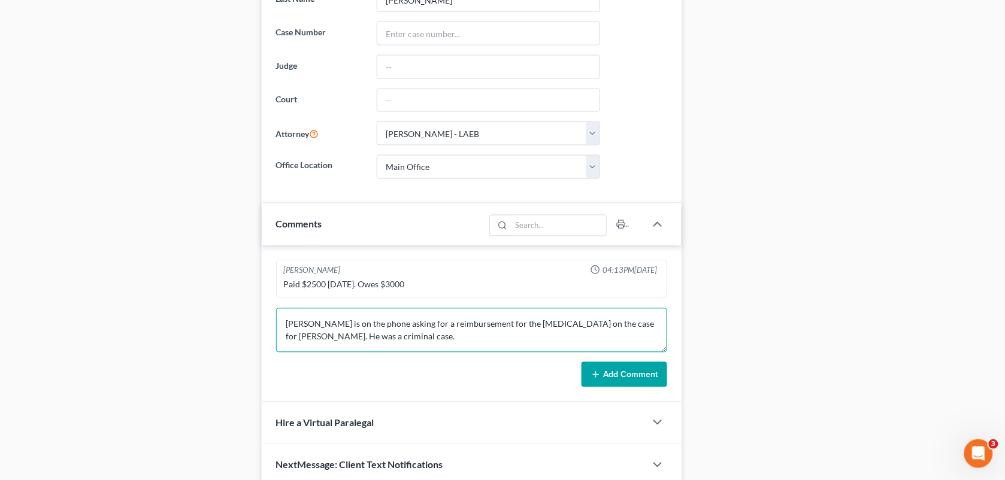
scroll to position [1, 0]
type textarea "[PERSON_NAME] is on the phone asking for a reimbursement for the [MEDICAL_DATA]…"
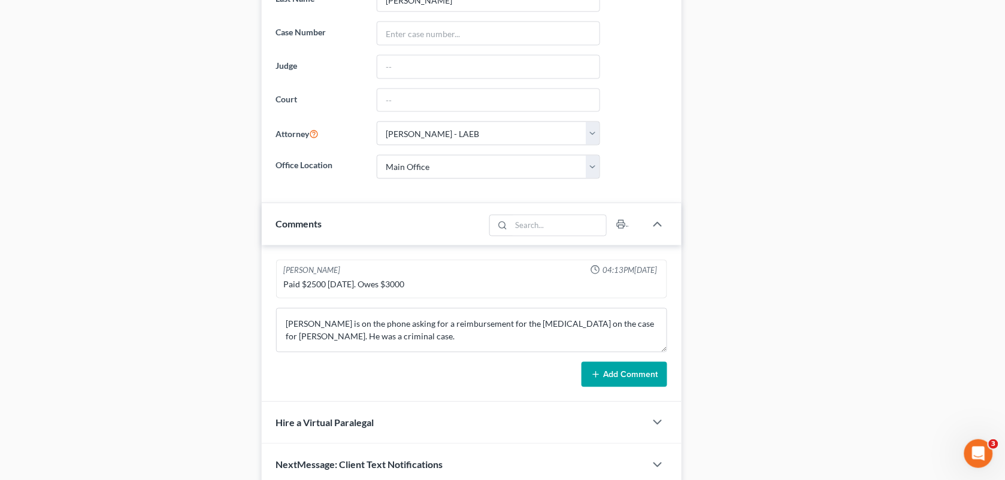
click at [612, 381] on button "Add Comment" at bounding box center [625, 374] width 86 height 25
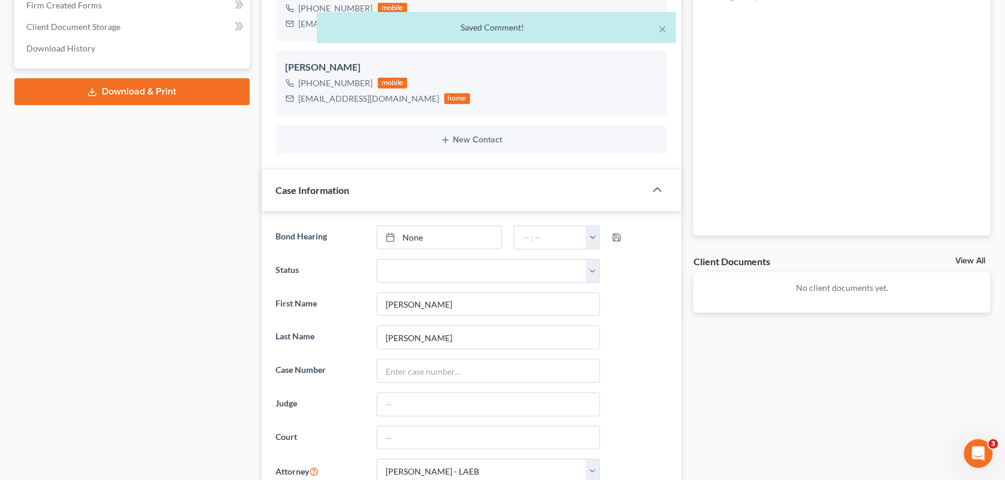
scroll to position [0, 0]
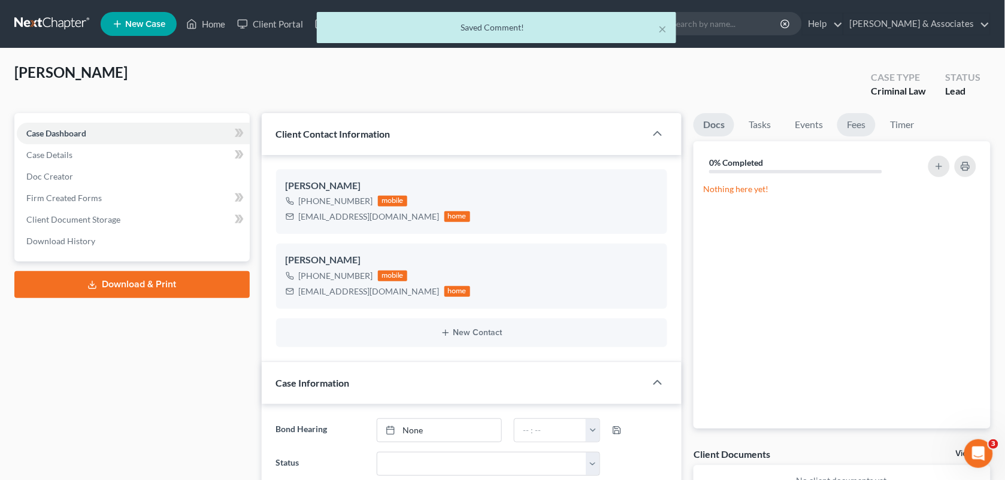
click at [845, 131] on link "Fees" at bounding box center [856, 124] width 38 height 23
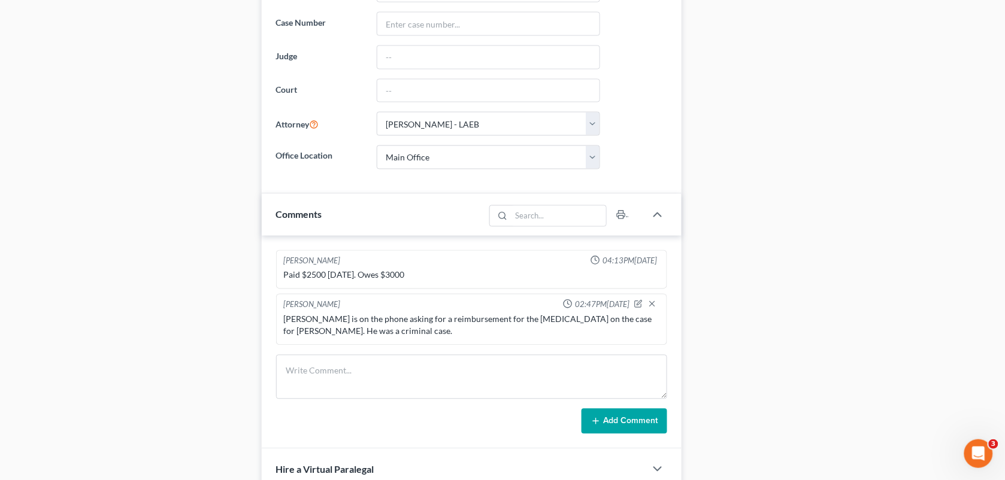
scroll to position [570, 0]
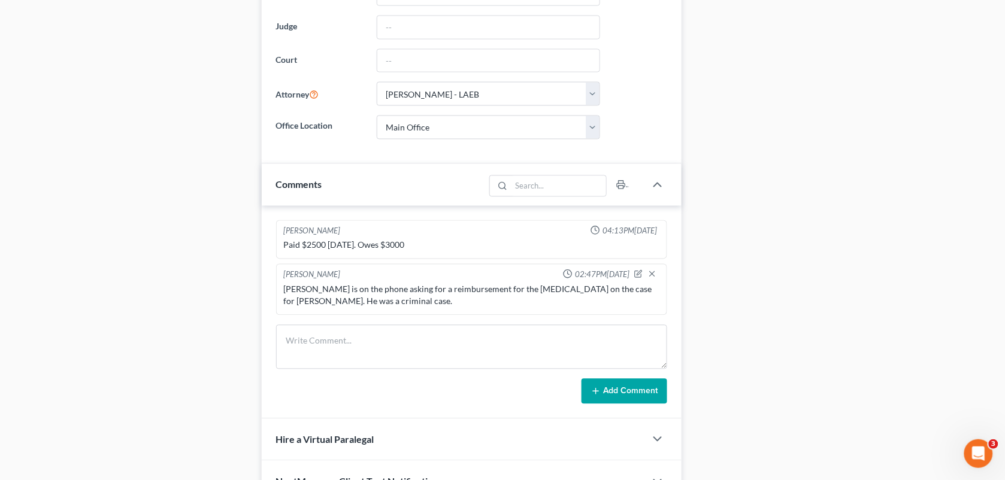
click at [535, 254] on div "Paid $2500 [DATE]. Owes $3000" at bounding box center [471, 245] width 381 height 17
drag, startPoint x: 277, startPoint y: 249, endPoint x: 453, endPoint y: 276, distance: 178.8
click at [453, 276] on ng-include "[PERSON_NAME] 04:13PM[DATE] Paid $2500 [DATE]. Owes $3000 [PERSON_NAME] 02:47PM…" at bounding box center [472, 267] width 392 height 95
drag, startPoint x: 281, startPoint y: 231, endPoint x: 316, endPoint y: 250, distance: 39.4
click at [316, 250] on div "[PERSON_NAME] 04:13PM[DATE] Paid $2500 [DATE]. Owes $3000" at bounding box center [472, 239] width 392 height 39
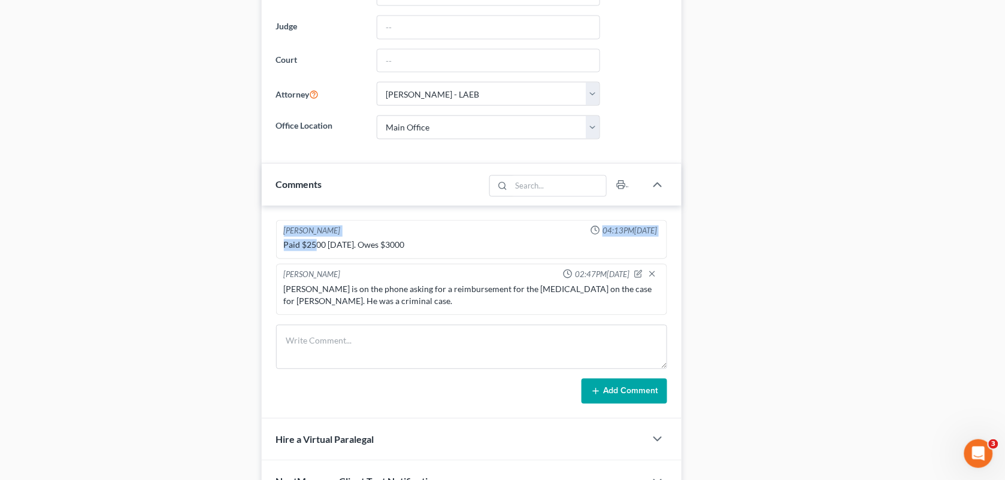
click at [316, 250] on div "Paid $2500 [DATE]. Owes $3000" at bounding box center [472, 246] width 376 height 12
drag, startPoint x: 280, startPoint y: 235, endPoint x: 413, endPoint y: 256, distance: 135.2
click at [413, 256] on div "[PERSON_NAME] 04:13PM[DATE] Paid $2500 [DATE]. Owes $3000" at bounding box center [472, 239] width 392 height 39
copy div "[PERSON_NAME] 04:13PM[DATE] Paid $2500 [DATE]. Owes $3000"
drag, startPoint x: 687, startPoint y: 217, endPoint x: 632, endPoint y: 280, distance: 83.2
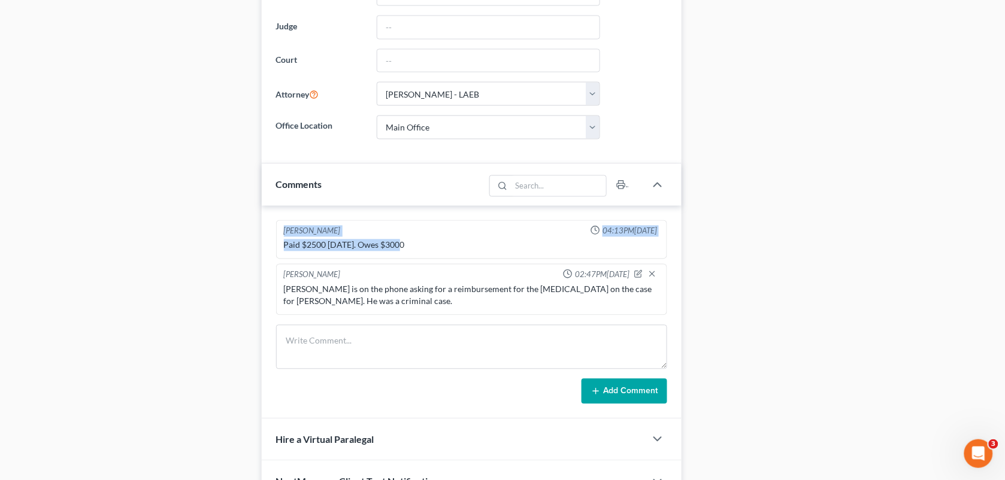
click at [687, 217] on div "Client Contact Information [PERSON_NAME] [PHONE_NUMBER] mobile [EMAIL_ADDRESS][…" at bounding box center [472, 23] width 432 height 960
click at [639, 278] on icon "button" at bounding box center [638, 274] width 7 height 7
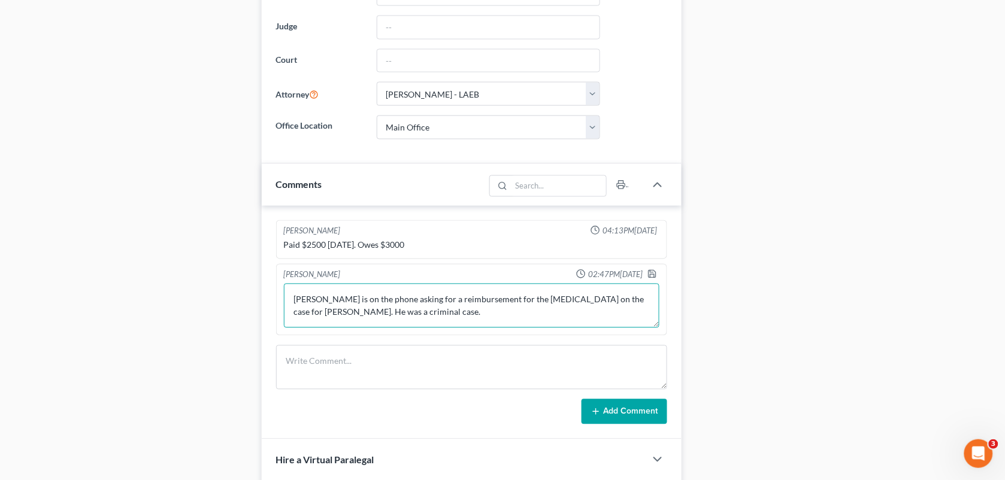
drag, startPoint x: 423, startPoint y: 315, endPoint x: 324, endPoint y: 316, distance: 99.4
click at [324, 316] on textarea "[PERSON_NAME] is on the phone asking for a reimbursement for the [MEDICAL_DATA]…" at bounding box center [472, 306] width 376 height 44
paste textarea ""because the lawyer I was going with no longer works for you guys""
click at [321, 313] on textarea "[PERSON_NAME] is on the phone asking for a reimbursement for the [MEDICAL_DATA]…" at bounding box center [472, 306] width 376 height 44
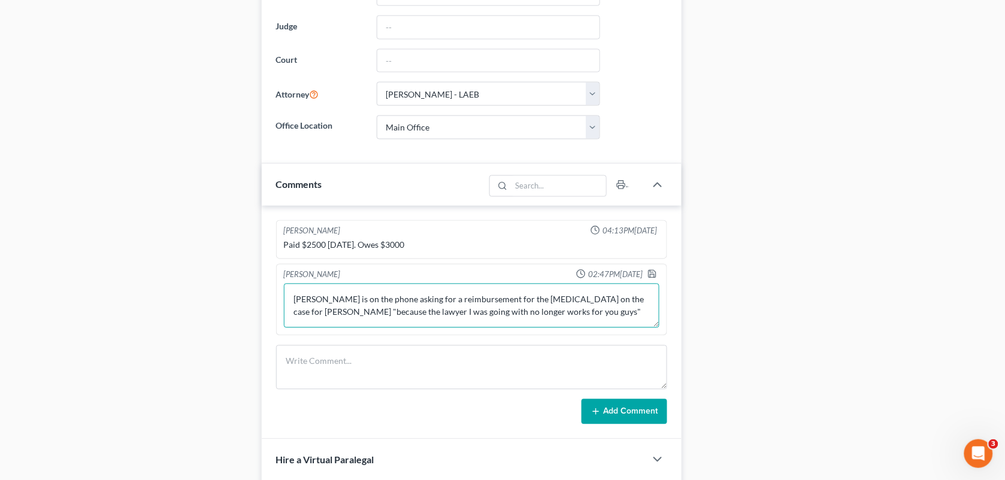
click at [579, 320] on textarea "[PERSON_NAME] is on the phone asking for a reimbursement for the [MEDICAL_DATA]…" at bounding box center [472, 306] width 376 height 44
click at [568, 310] on textarea "[PERSON_NAME] is on the phone asking for a reimbursement for the [MEDICAL_DATA]…" at bounding box center [472, 306] width 376 height 44
type textarea "[PERSON_NAME] is on the phone asking for a reimbursement for the [MEDICAL_DATA]…"
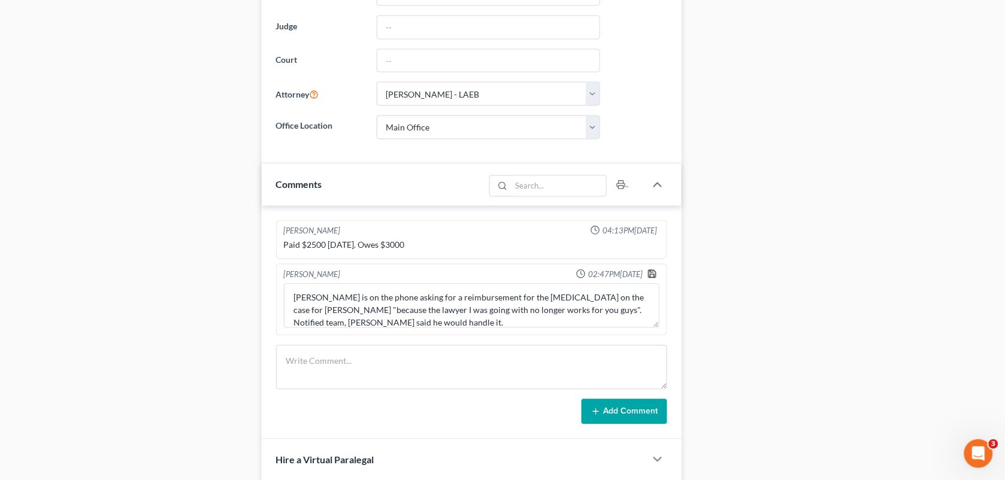
click at [650, 277] on icon "button" at bounding box center [652, 275] width 10 height 10
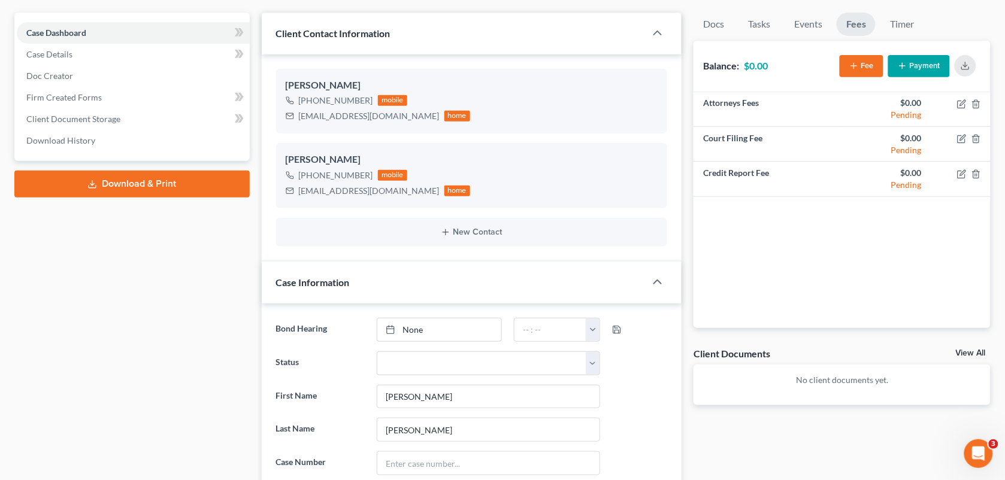
scroll to position [0, 0]
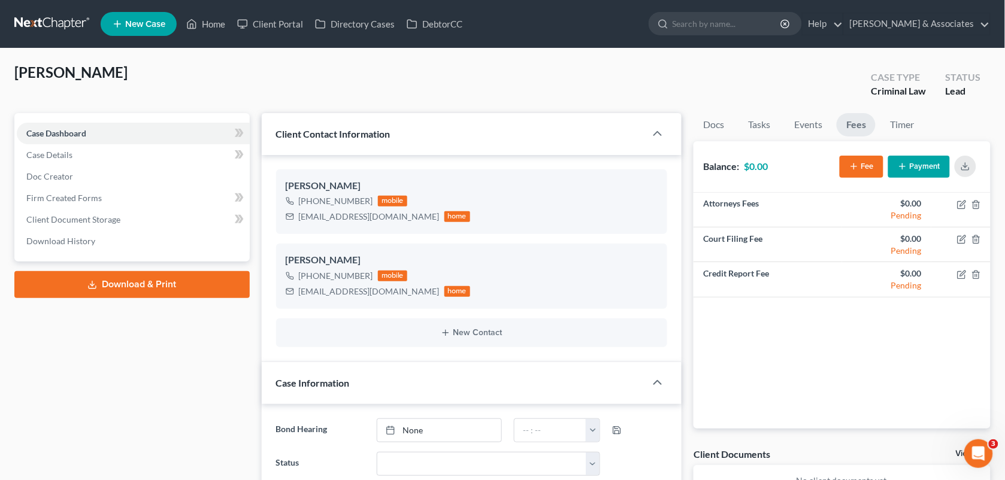
click at [468, 65] on div "[PERSON_NAME] Upgraded Case Type Criminal Law Status Lead" at bounding box center [502, 88] width 976 height 50
click at [211, 12] on ul "New Case Home Client Portal Directory Cases DebtorCC - No Result - See all resu…" at bounding box center [546, 23] width 890 height 31
click at [213, 29] on link "Home" at bounding box center [205, 24] width 51 height 22
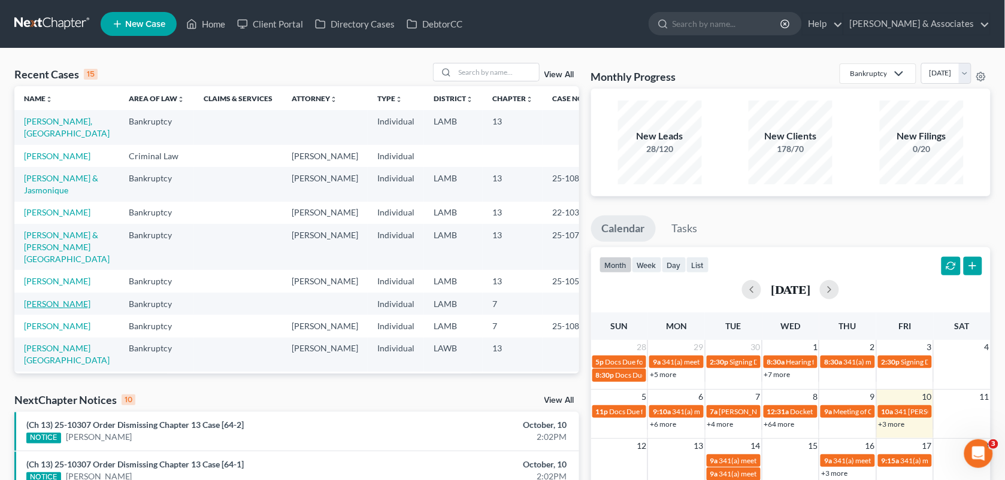
click at [49, 309] on link "[PERSON_NAME]" at bounding box center [57, 304] width 66 height 10
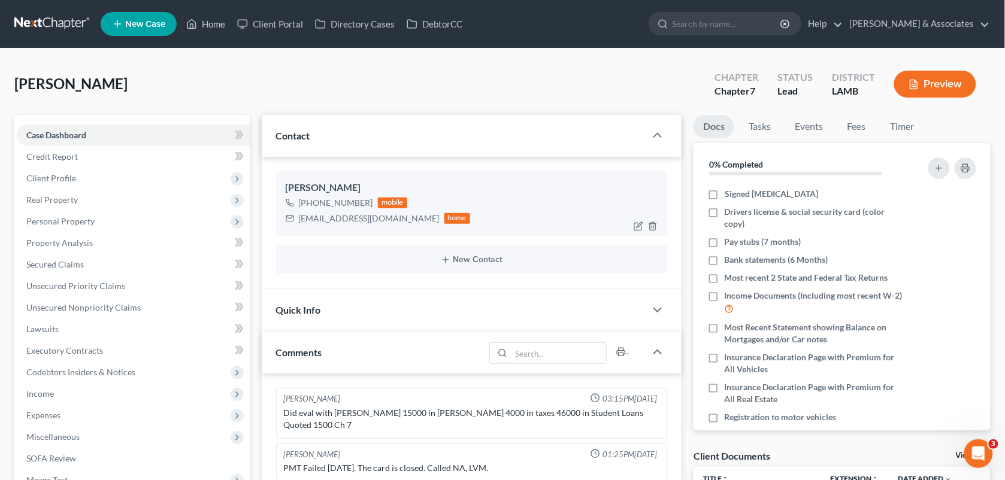
click at [310, 199] on div "[PHONE_NUMBER] mobile" at bounding box center [378, 203] width 185 height 16
drag, startPoint x: 446, startPoint y: 81, endPoint x: 1013, endPoint y: 69, distance: 566.7
click at [446, 81] on div "[PERSON_NAME] Upgraded Chapter Chapter 7 Status Lead District [GEOGRAPHIC_DATA]" at bounding box center [502, 89] width 976 height 52
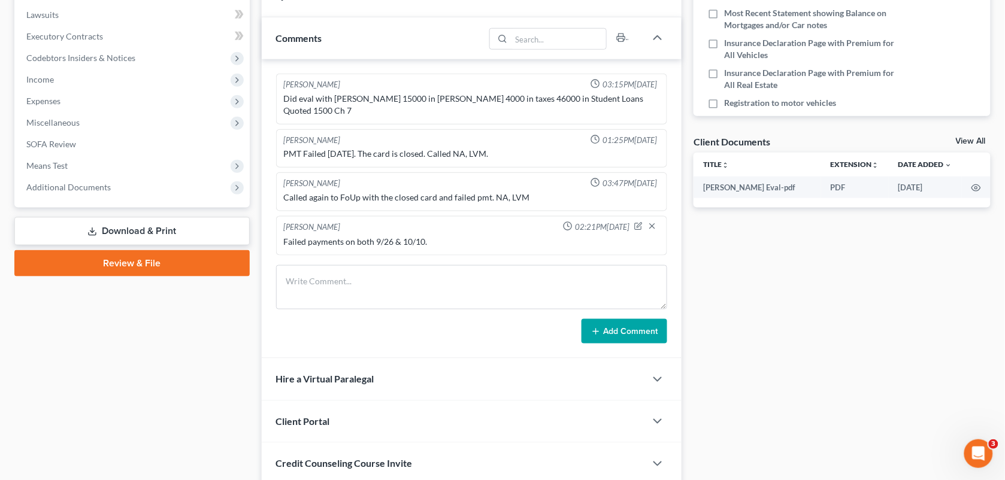
scroll to position [332, 0]
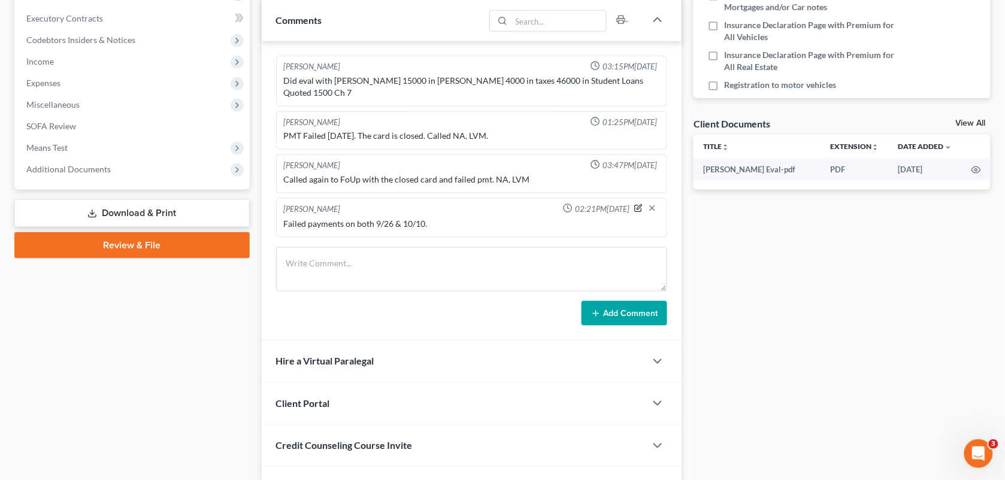
click at [638, 205] on icon "button" at bounding box center [639, 207] width 5 height 5
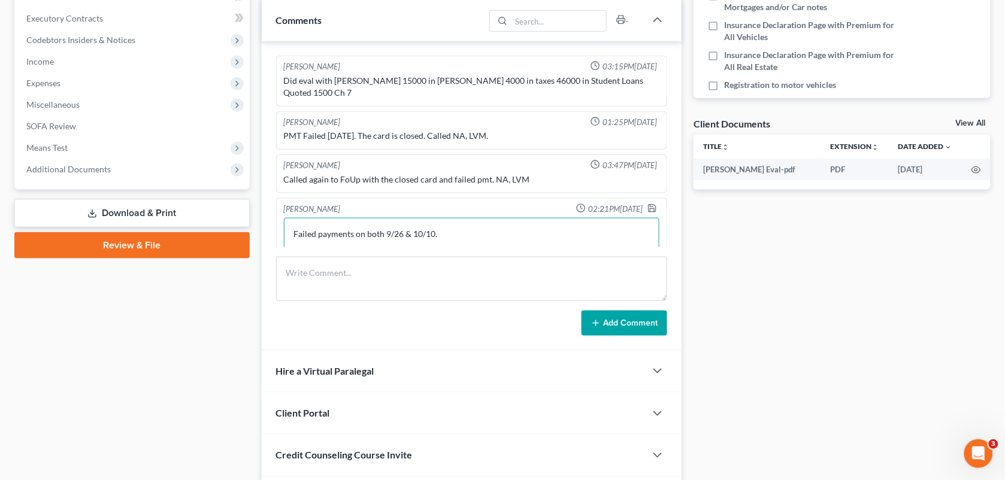
click at [522, 220] on textarea "Failed payments on both 9/26 & 10/10." at bounding box center [472, 240] width 376 height 44
drag, startPoint x: 432, startPoint y: 222, endPoint x: 292, endPoint y: 223, distance: 140.7
click at [292, 223] on textarea "Failed payments on both 9/26 & 10/10. Called: NA, LVM & text." at bounding box center [472, 240] width 376 height 44
type textarea "Failed payments on both 9/26 & 10/10. Called: NA, LVM & text."
click at [647, 204] on icon "button" at bounding box center [652, 209] width 10 height 10
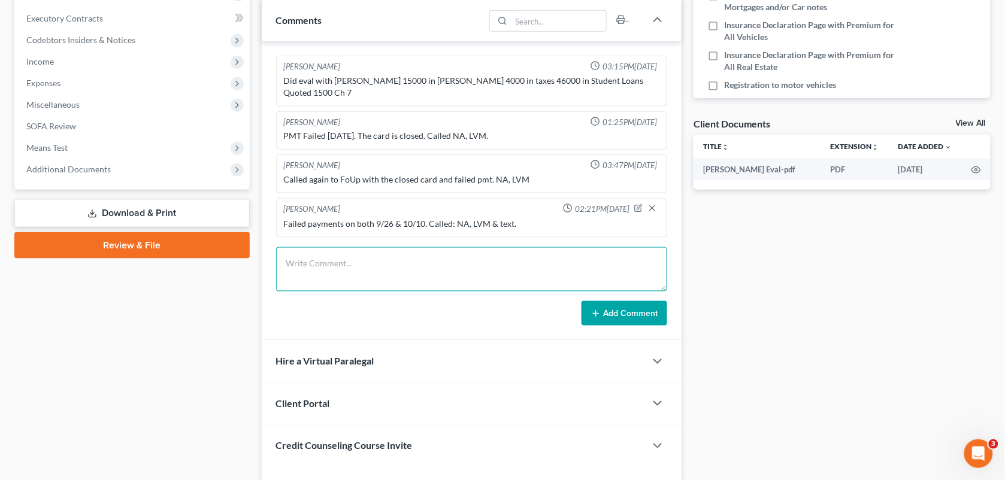
click at [447, 247] on textarea at bounding box center [472, 269] width 392 height 44
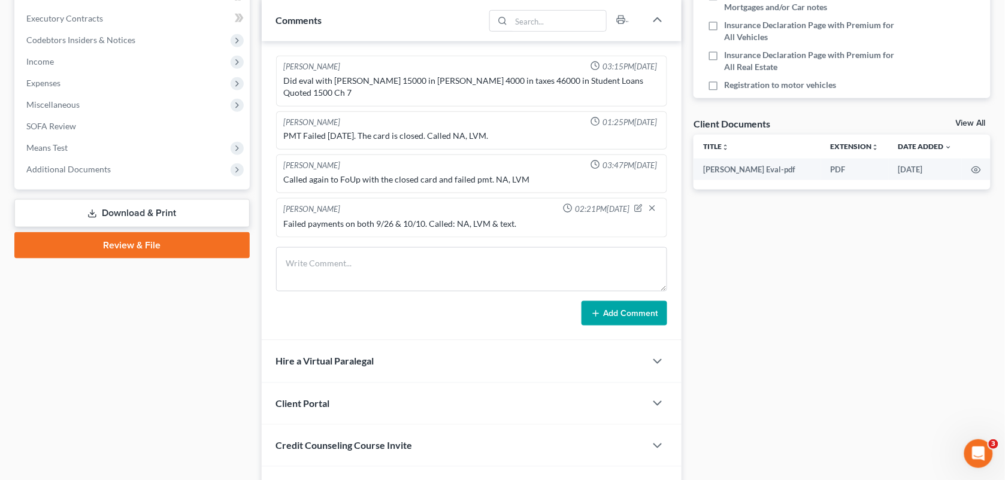
click at [427, 218] on div "Failed payments on both 9/26 & 10/10. Called: NA, LVM & text." at bounding box center [472, 224] width 376 height 12
copy div "Called: NA, LVM & text."
click at [531, 228] on div "[PERSON_NAME] 03:15PM[DATE] Did eval with [PERSON_NAME] 15000 in [PERSON_NAME] …" at bounding box center [472, 190] width 420 height 299
click at [301, 220] on div "Failed payments on both 9/26 & 10/10. Called: NA, LVM & text." at bounding box center [471, 224] width 381 height 17
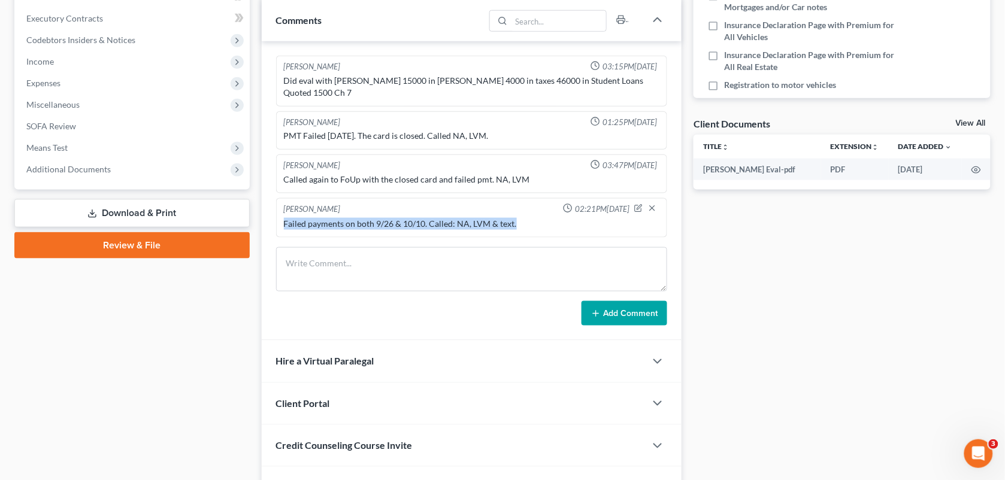
drag, startPoint x: 301, startPoint y: 220, endPoint x: 516, endPoint y: 219, distance: 214.4
click at [516, 219] on div "[PERSON_NAME] 02:21PM[DATE] Failed payments on both 9/26 & 10/10. Called: NA, L…" at bounding box center [472, 218] width 392 height 40
